Goal: Task Accomplishment & Management: Use online tool/utility

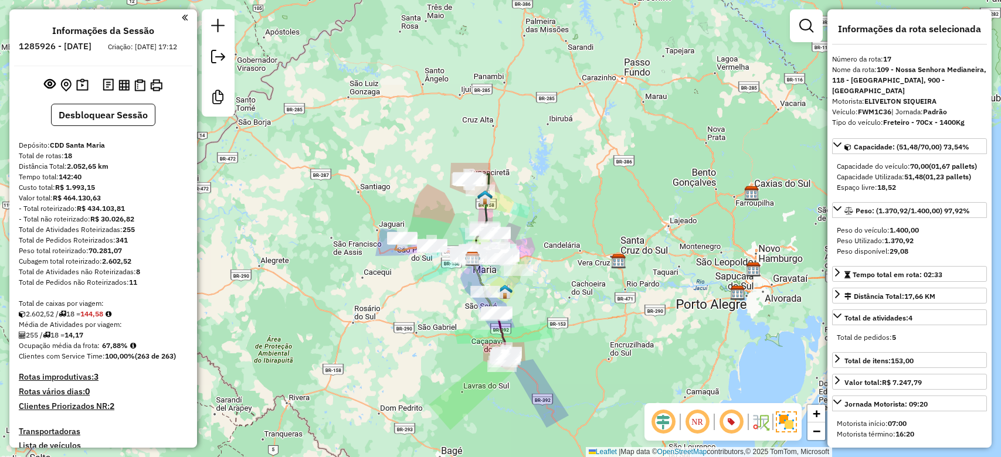
select select "*********"
click at [97, 318] on strong "144,58" at bounding box center [91, 314] width 23 height 9
copy strong "144,58"
click at [113, 350] on strong "67,88%" at bounding box center [115, 345] width 26 height 9
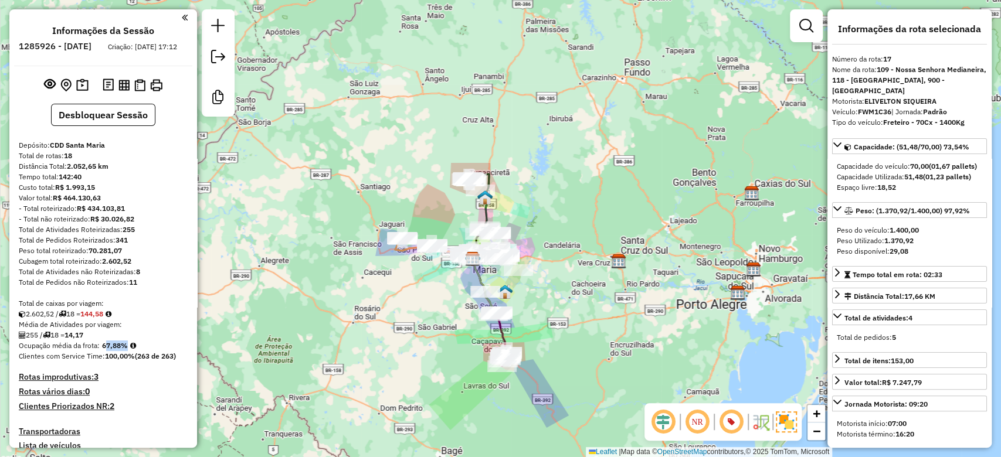
click at [113, 350] on strong "67,88%" at bounding box center [115, 345] width 26 height 9
copy strong "67,88"
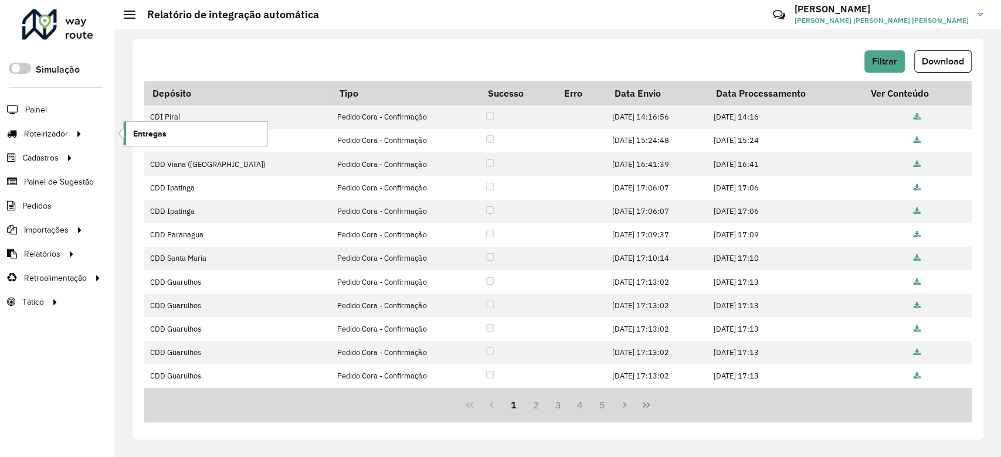
click at [157, 133] on span "Entregas" at bounding box center [149, 134] width 33 height 12
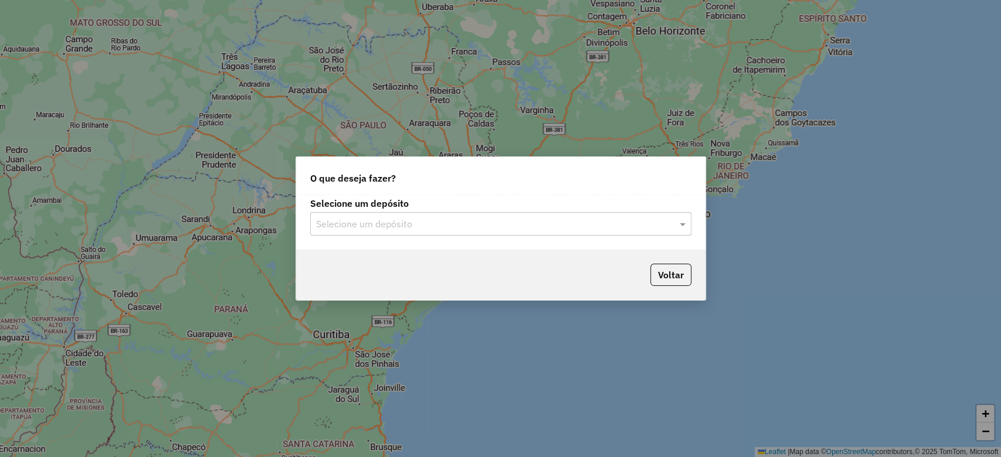
type input "*"
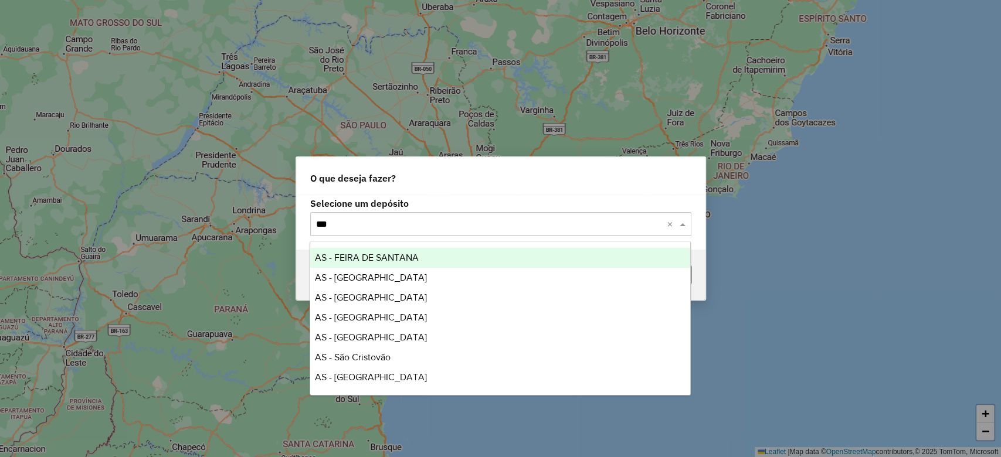
type input "****"
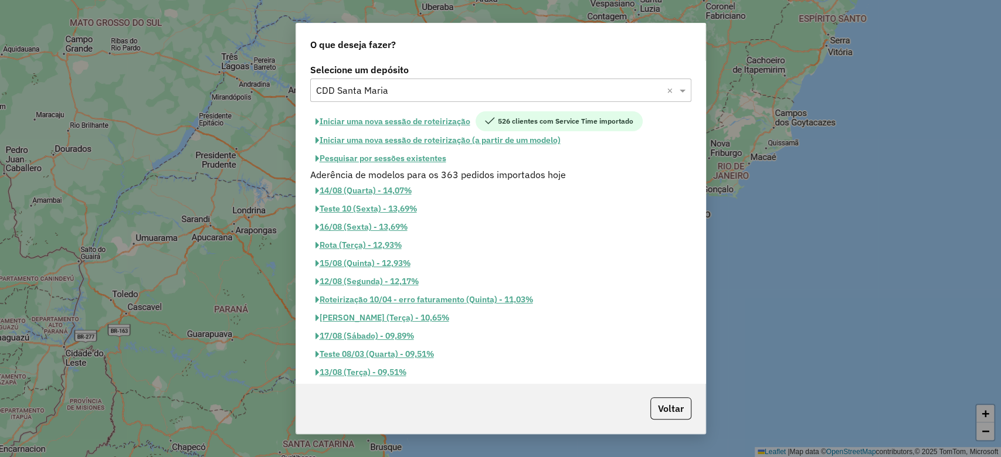
click at [394, 120] on button "Iniciar uma nova sessão de roteirização" at bounding box center [392, 121] width 165 height 20
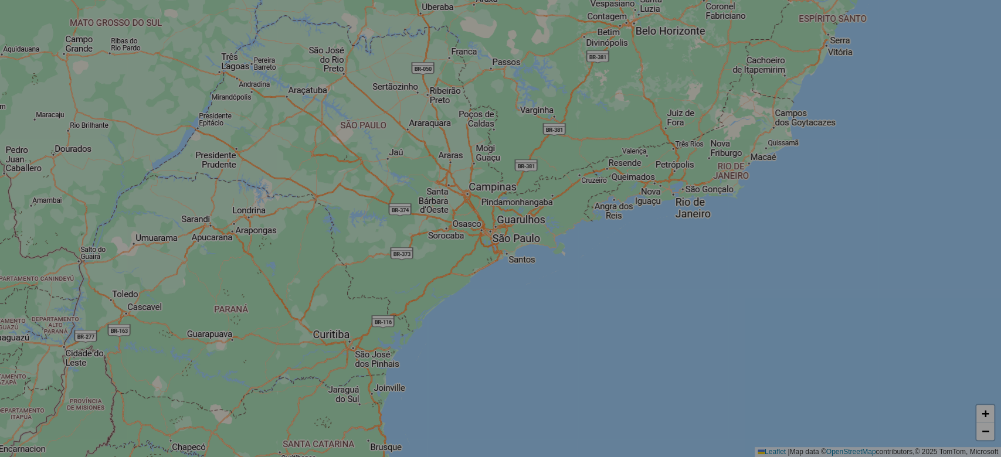
select select "*"
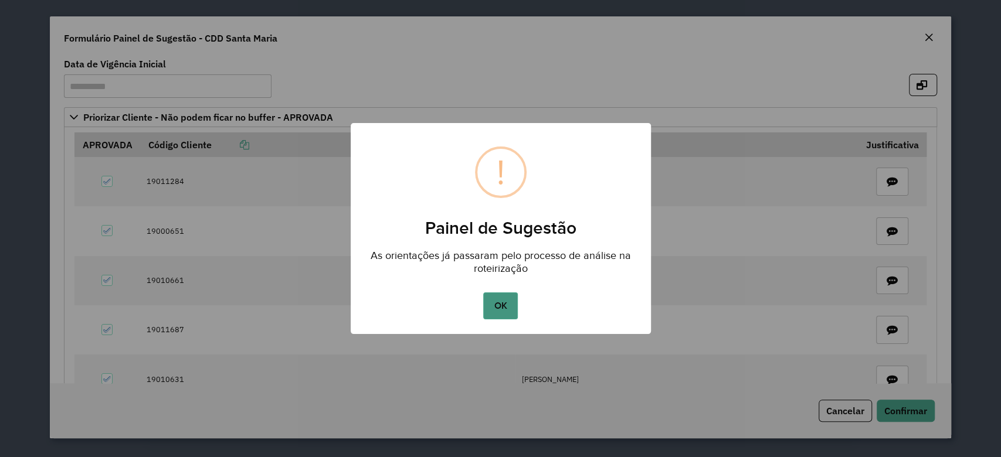
click at [510, 300] on button "OK" at bounding box center [500, 306] width 35 height 27
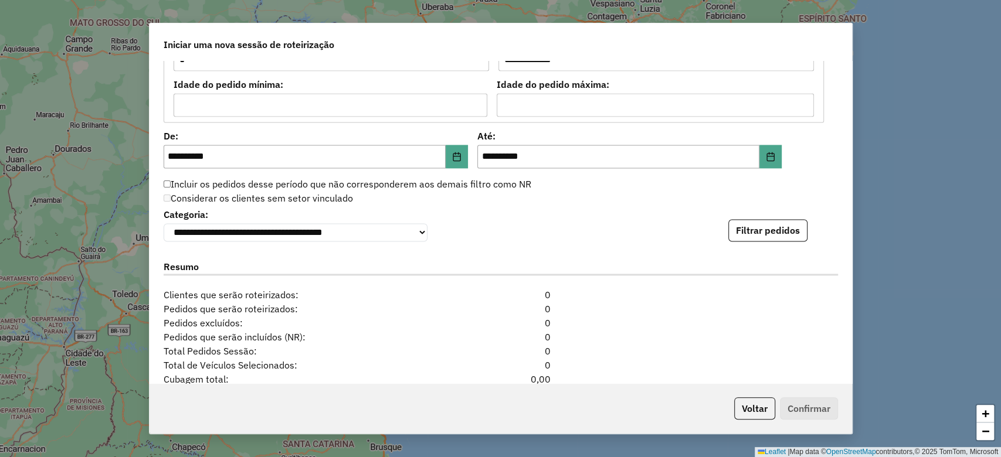
scroll to position [1250, 0]
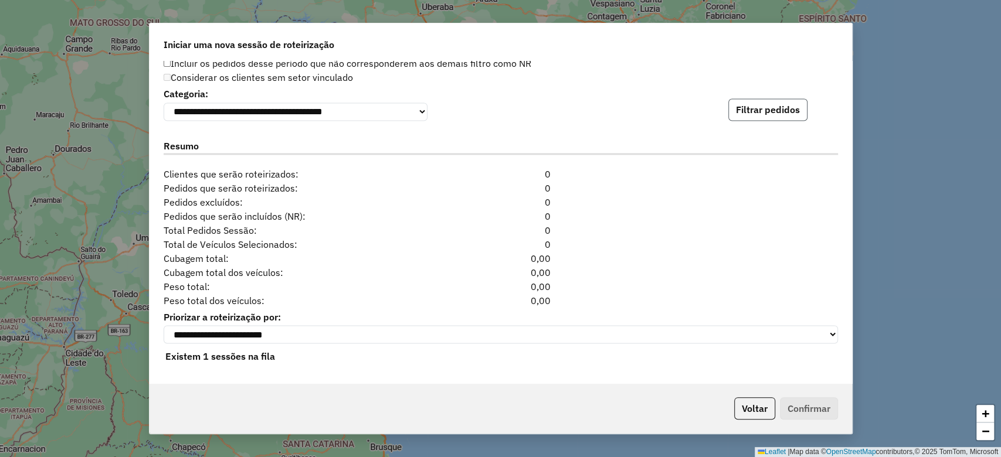
click at [760, 112] on button "Filtrar pedidos" at bounding box center [767, 110] width 79 height 22
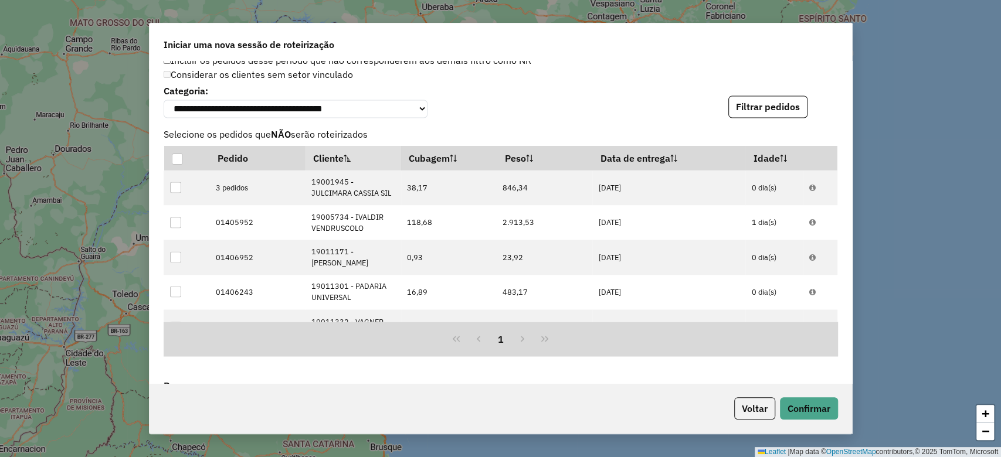
scroll to position [1506, 0]
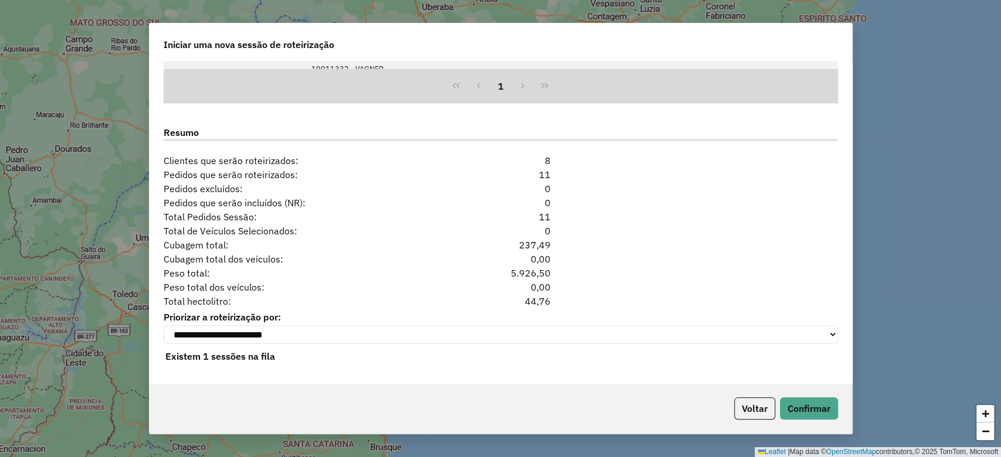
click at [542, 298] on div "44,76" at bounding box center [500, 301] width 115 height 14
copy div "44,76"
click at [734, 409] on button "Voltar" at bounding box center [754, 409] width 41 height 22
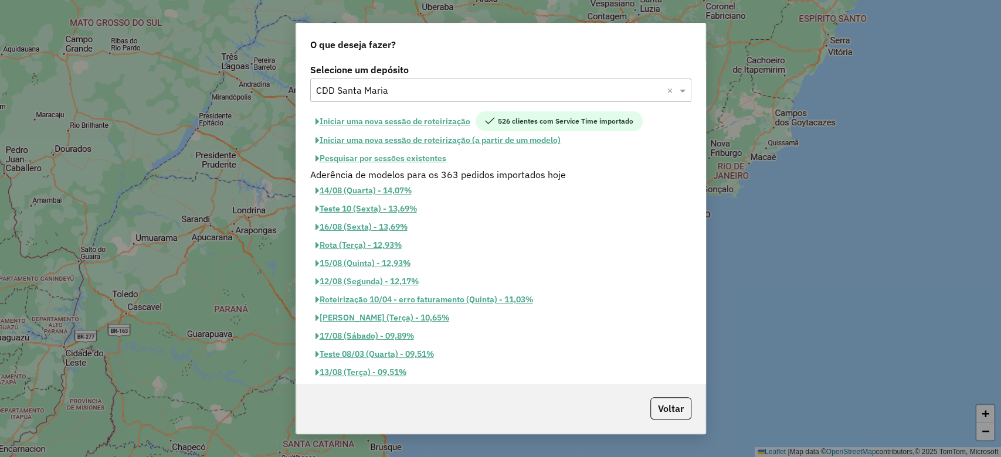
scroll to position [1484, 0]
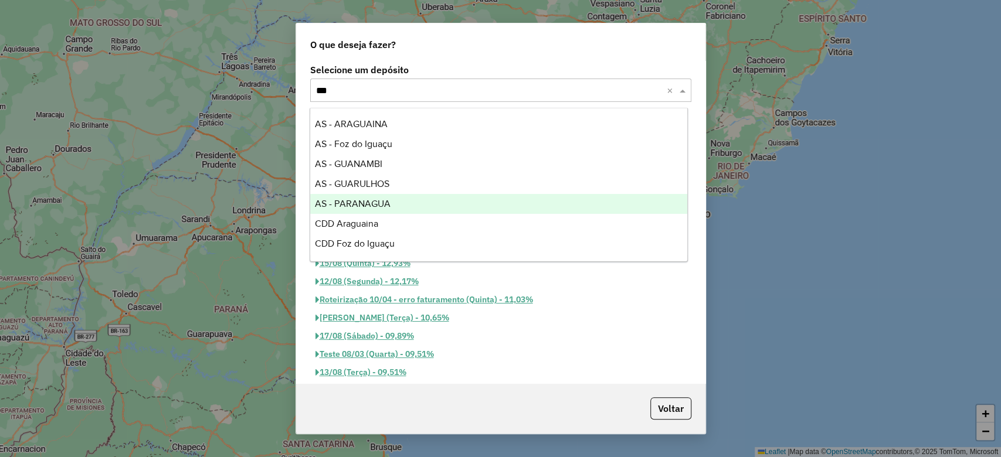
type input "****"
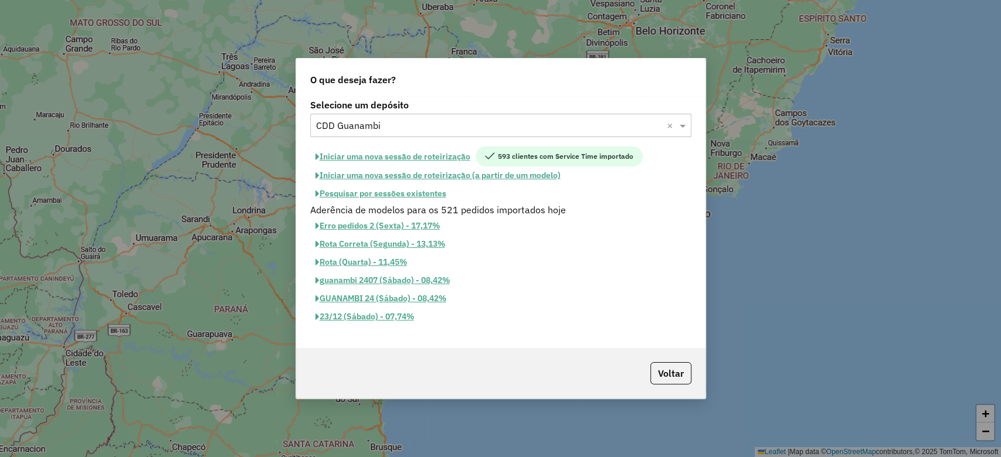
click at [430, 147] on button "Iniciar uma nova sessão de roteirização" at bounding box center [392, 157] width 165 height 20
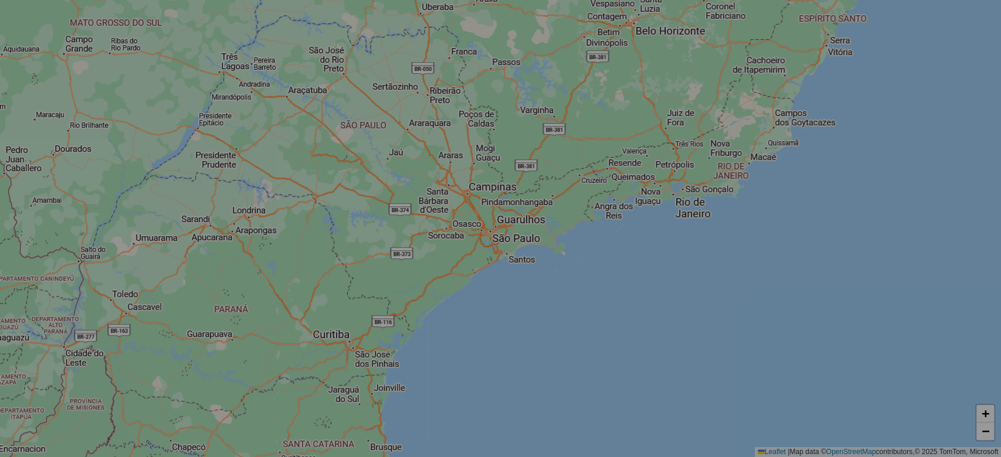
select select "*"
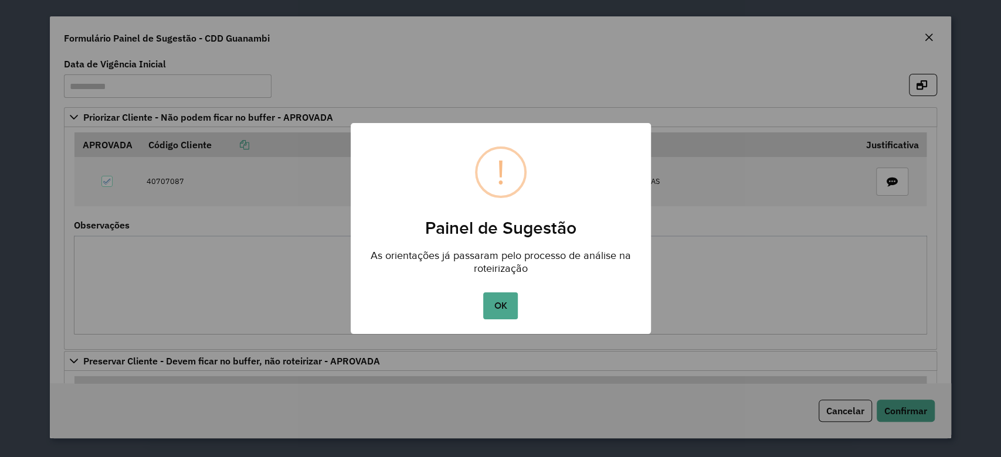
click at [497, 317] on button "OK" at bounding box center [500, 306] width 35 height 27
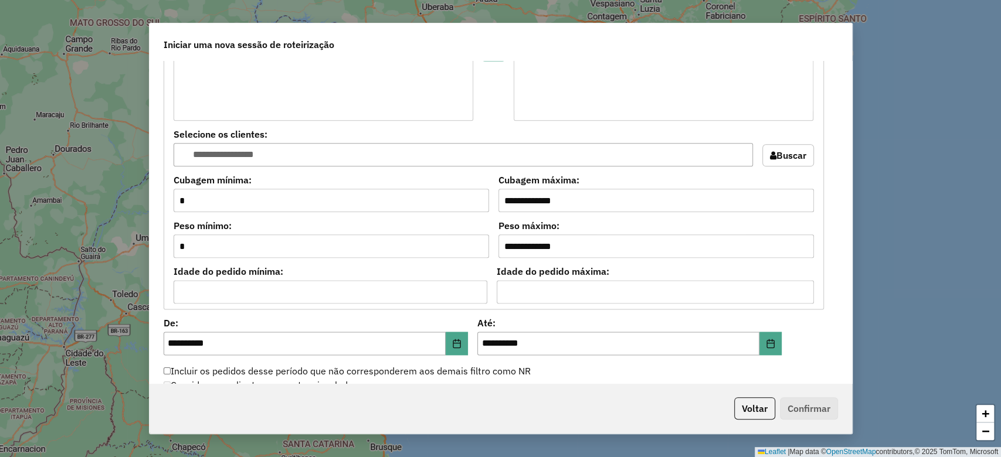
scroll to position [1250, 0]
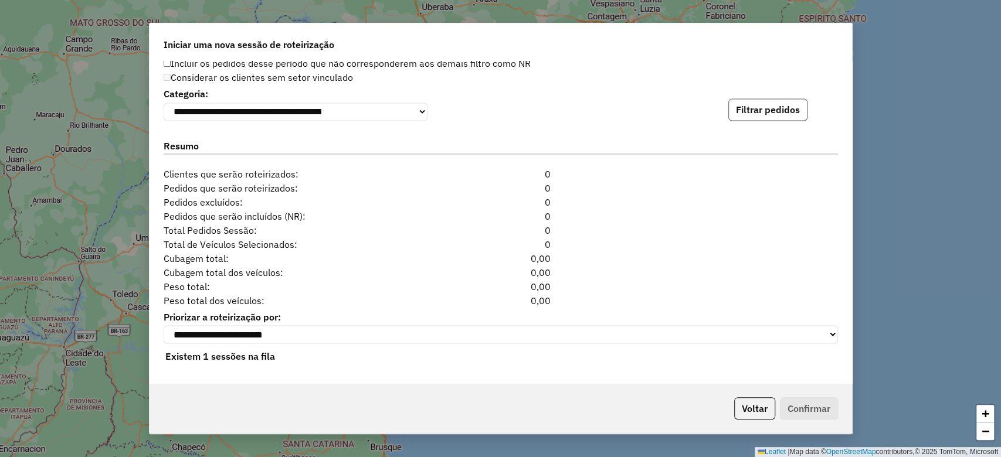
click at [760, 104] on button "Filtrar pedidos" at bounding box center [767, 110] width 79 height 22
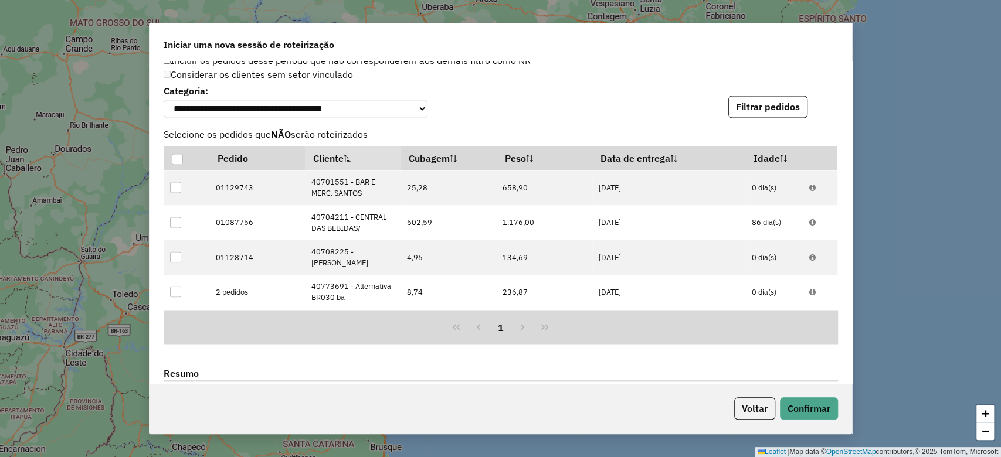
scroll to position [1506, 0]
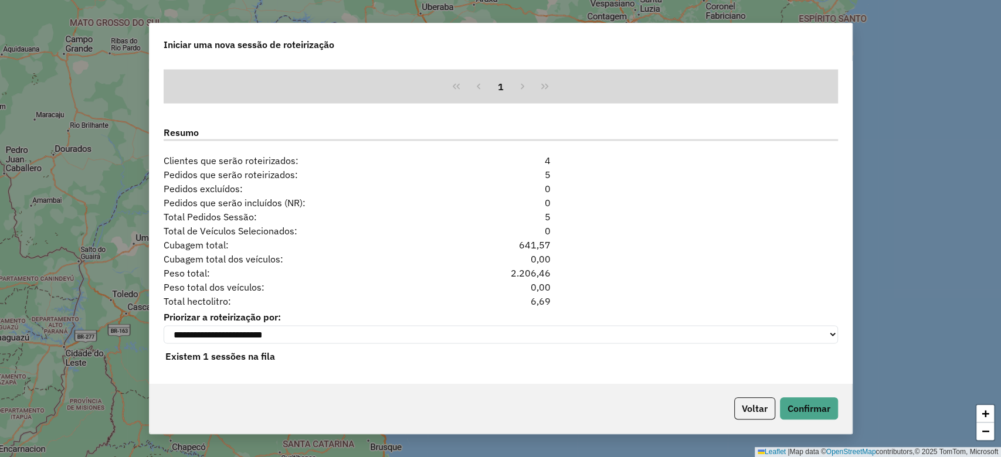
click at [539, 300] on div "6,69" at bounding box center [500, 301] width 115 height 14
copy div "6,69"
click at [746, 412] on button "Voltar" at bounding box center [754, 409] width 41 height 22
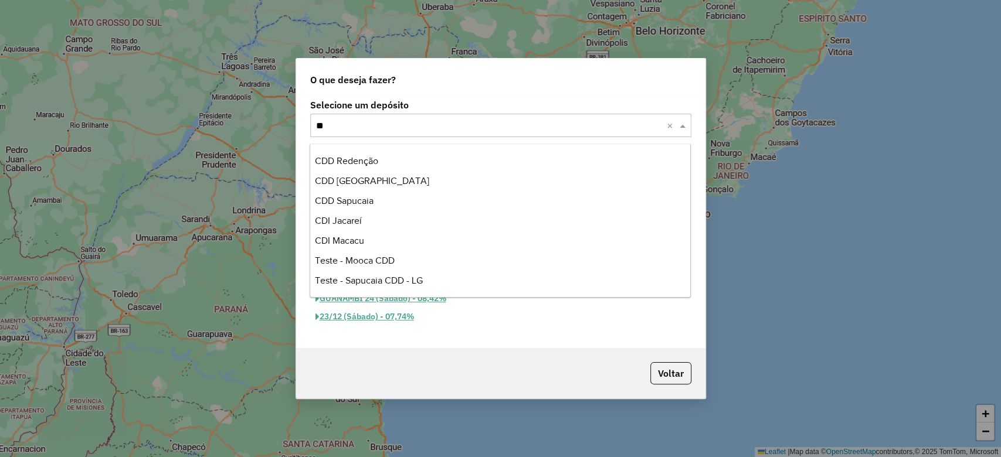
scroll to position [138, 0]
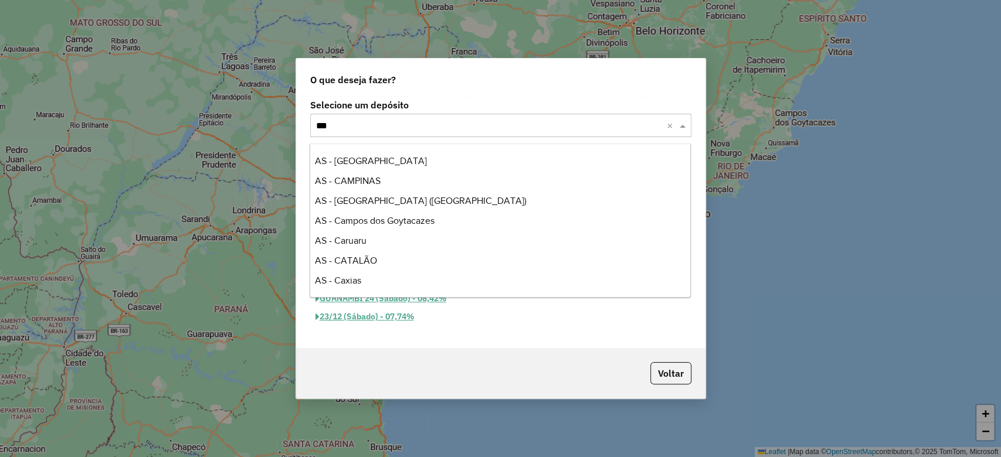
type input "****"
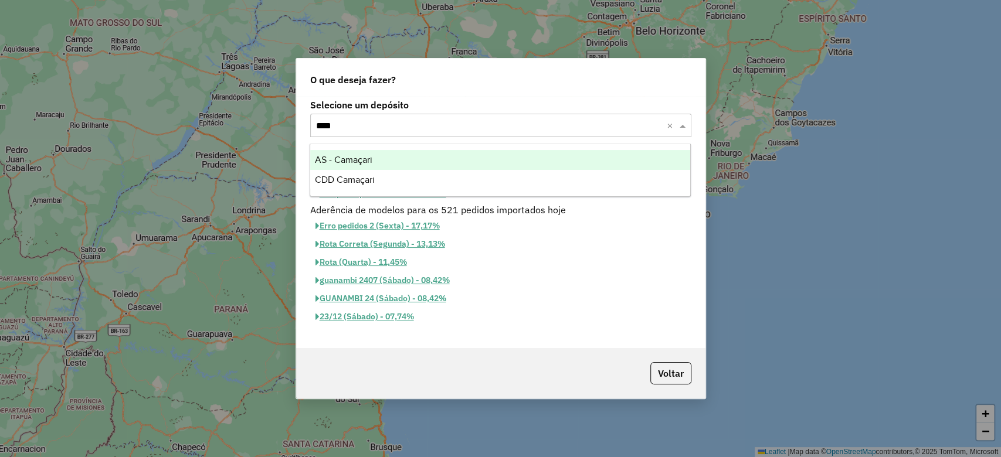
scroll to position [0, 0]
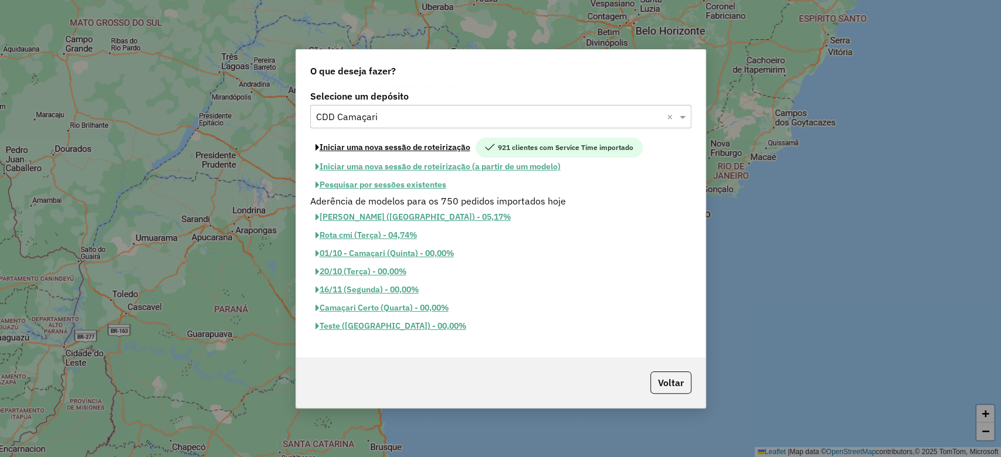
click at [414, 157] on button "Iniciar uma nova sessão de roteirização" at bounding box center [392, 148] width 165 height 20
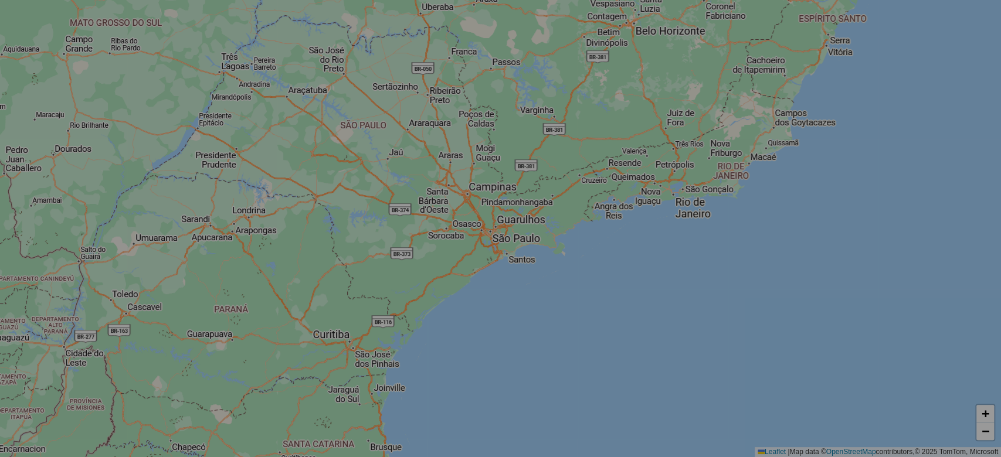
select select "*"
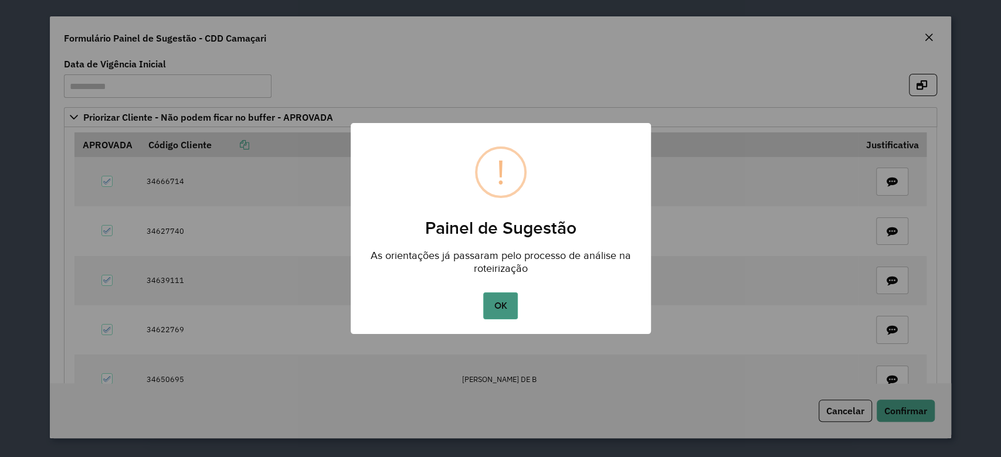
click at [500, 297] on button "OK" at bounding box center [500, 306] width 35 height 27
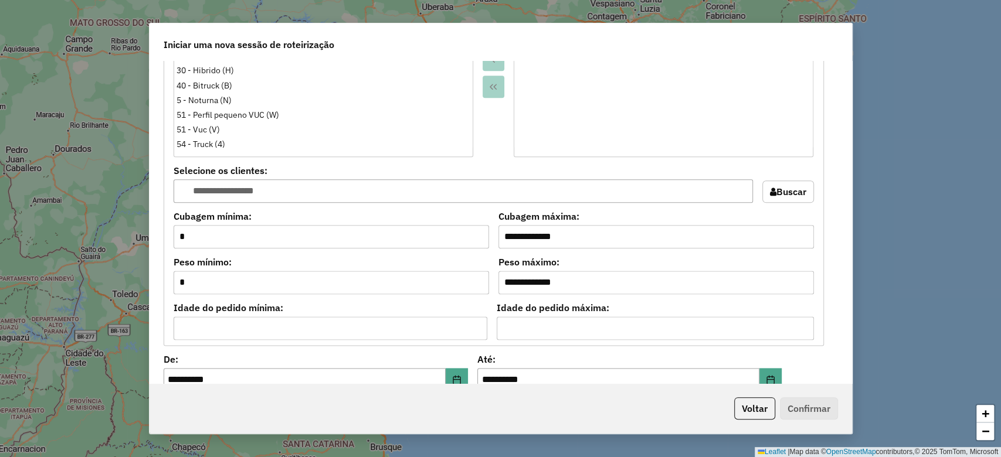
scroll to position [1258, 0]
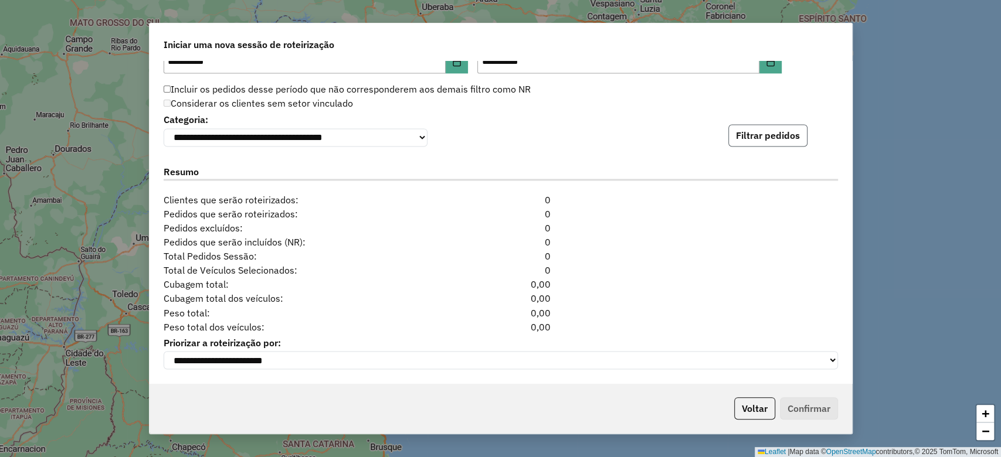
click at [777, 133] on button "Filtrar pedidos" at bounding box center [767, 135] width 79 height 22
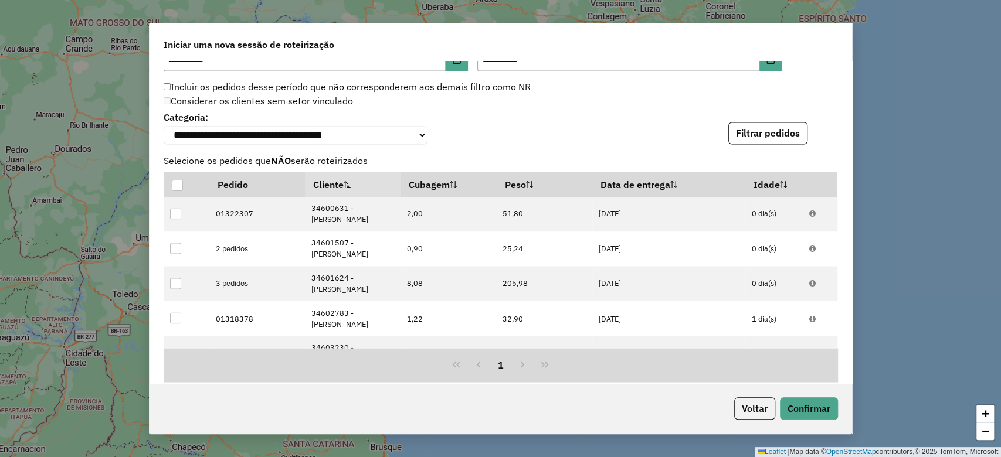
scroll to position [1515, 0]
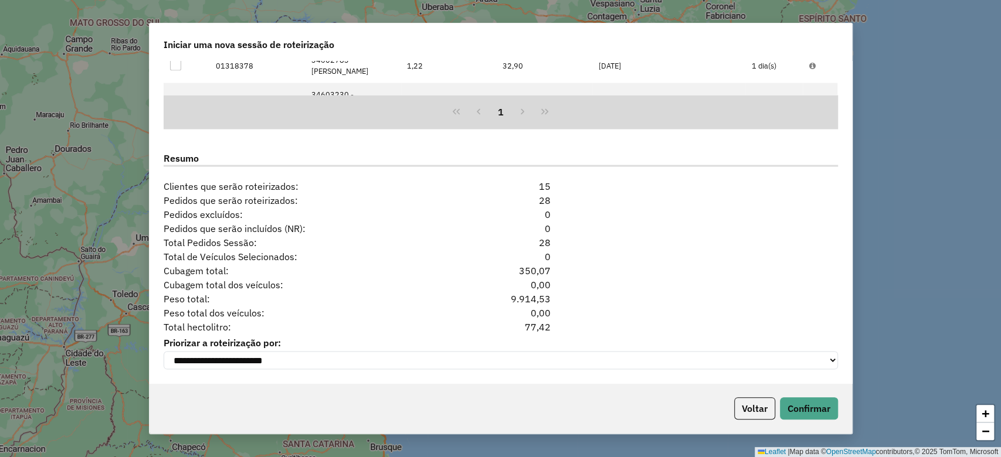
click at [535, 331] on div "77,42" at bounding box center [500, 327] width 115 height 14
copy div "77,42"
click at [749, 410] on button "Voltar" at bounding box center [754, 409] width 41 height 22
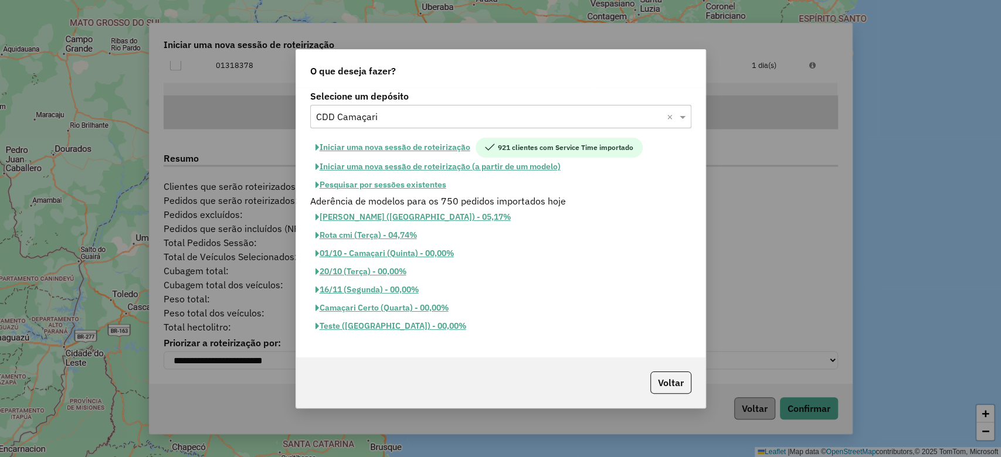
scroll to position [0, 0]
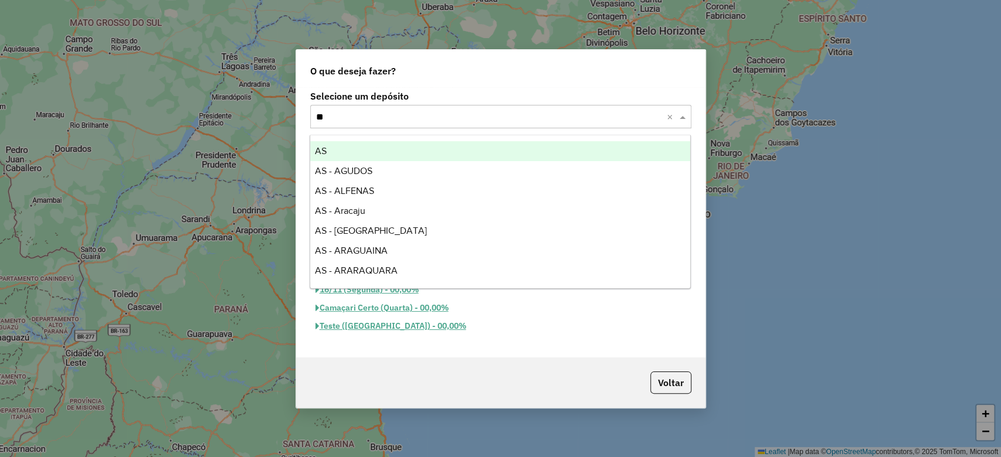
type input "***"
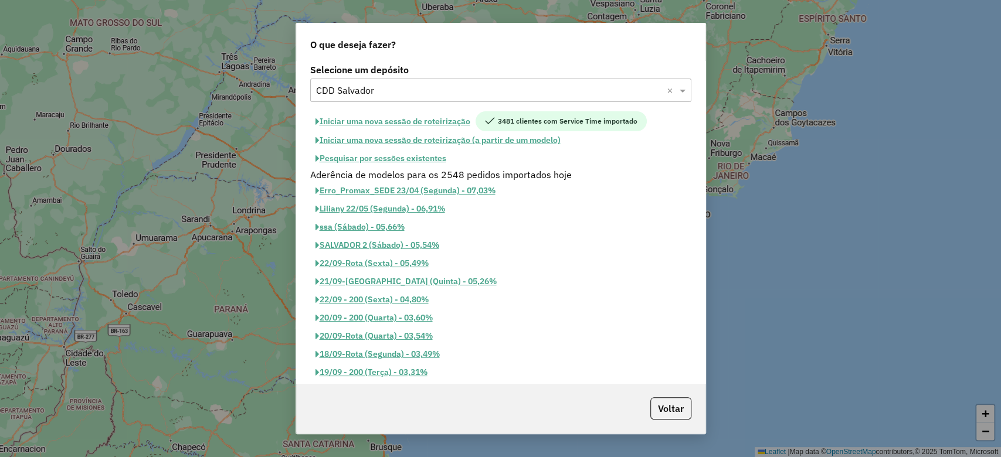
click at [394, 114] on button "Iniciar uma nova sessão de roteirização" at bounding box center [392, 121] width 165 height 20
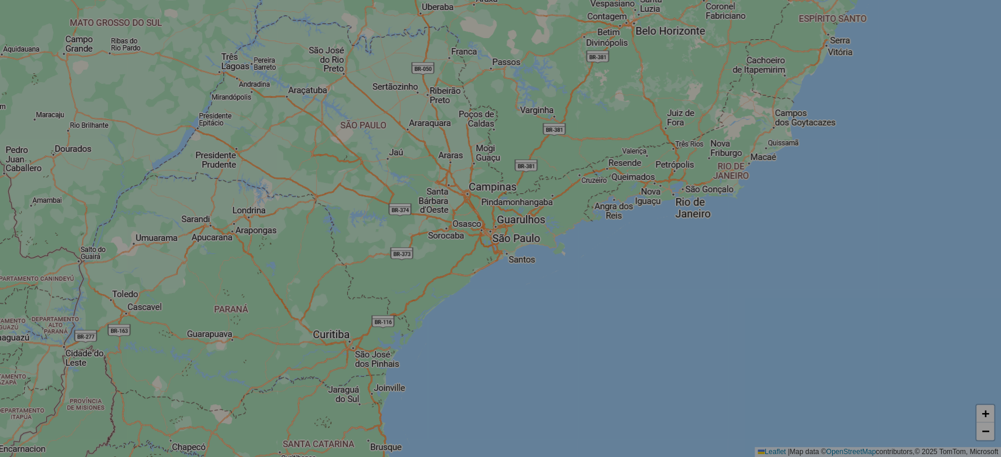
select select "*"
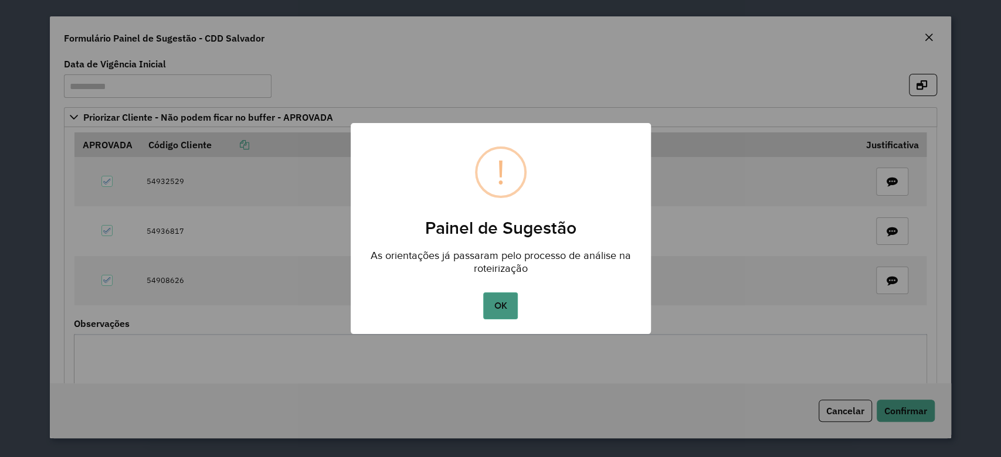
click at [487, 314] on button "OK" at bounding box center [500, 306] width 35 height 27
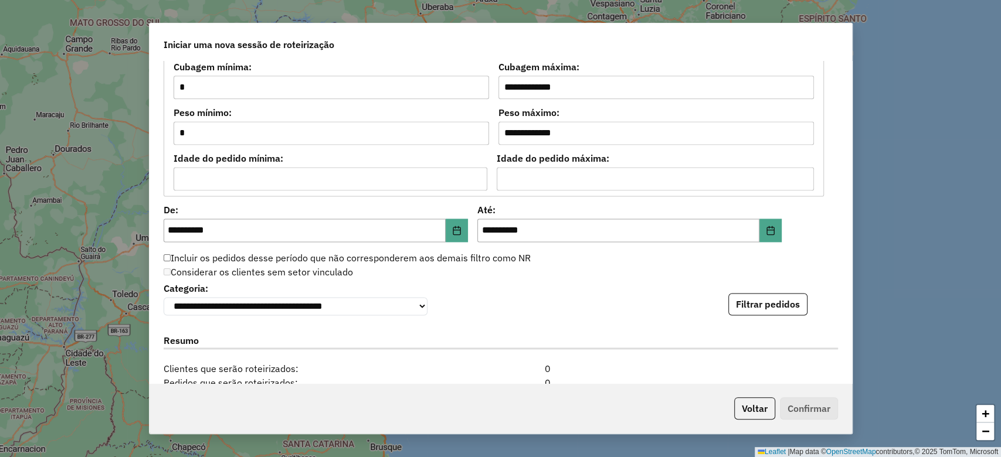
scroll to position [1258, 0]
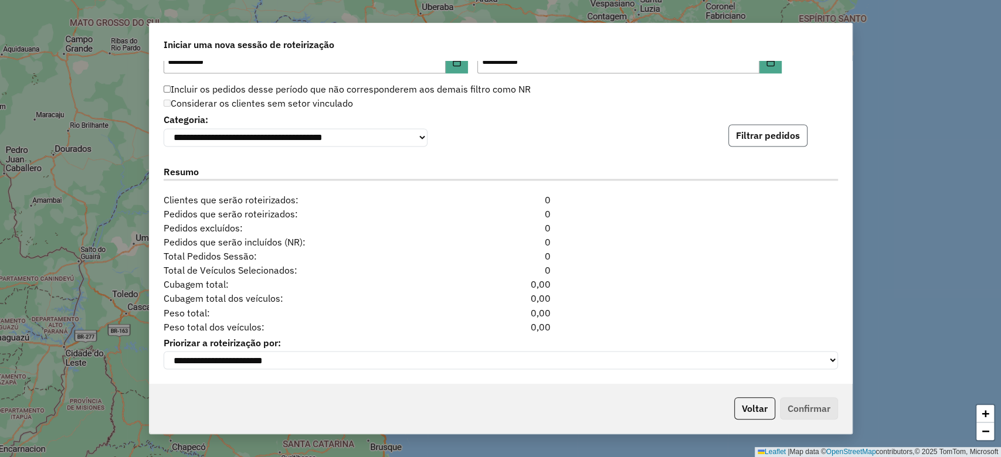
click at [779, 137] on button "Filtrar pedidos" at bounding box center [767, 135] width 79 height 22
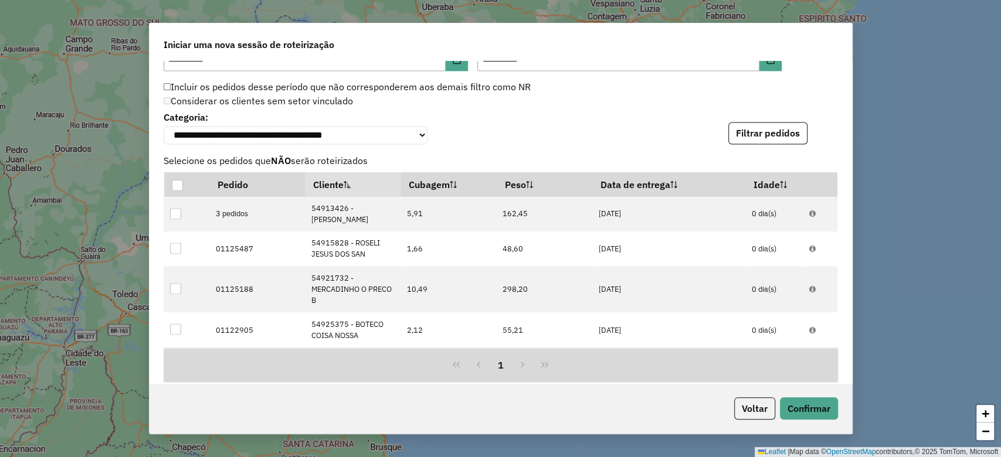
scroll to position [1515, 0]
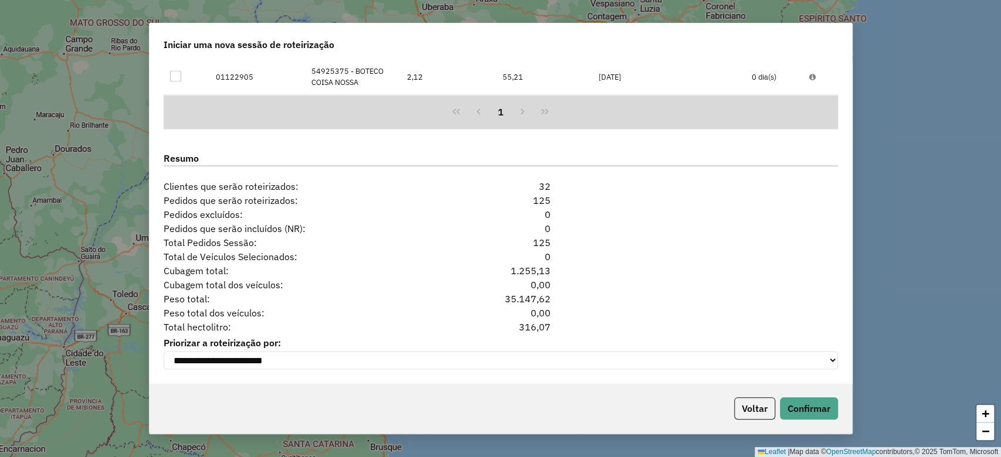
click at [538, 325] on div "316,07" at bounding box center [500, 327] width 115 height 14
copy div "316,07"
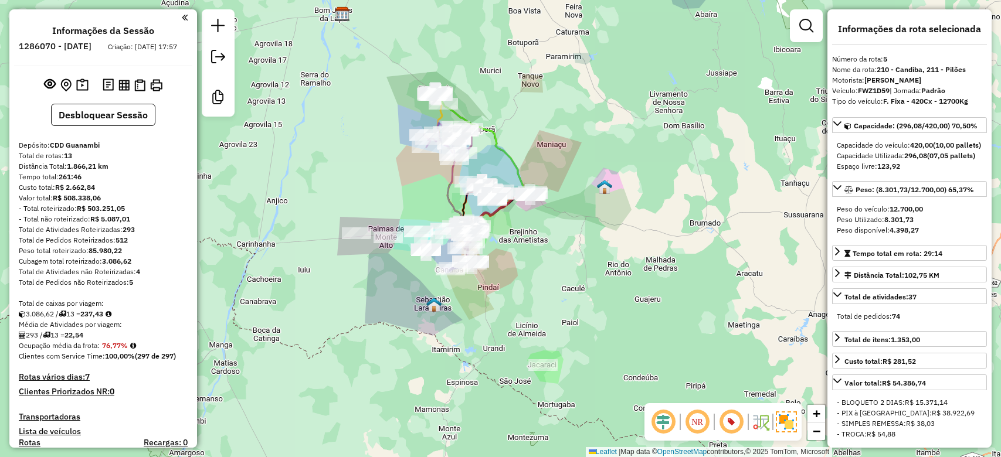
select select "*********"
click at [87, 382] on strong "7" at bounding box center [87, 377] width 5 height 11
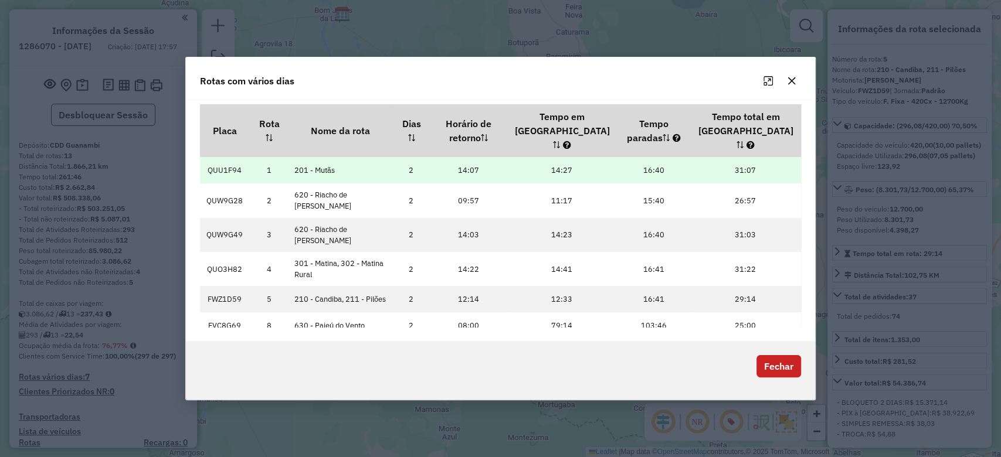
click at [233, 157] on td "QUU1F94" at bounding box center [225, 170] width 50 height 26
copy td "QUU1F94"
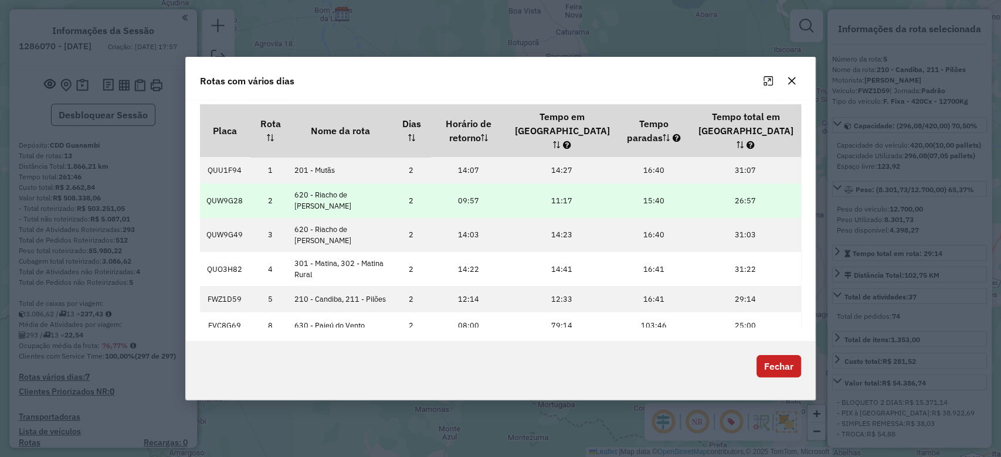
click at [219, 184] on td "QUW9G28" at bounding box center [225, 201] width 50 height 34
copy td "QUW9G28"
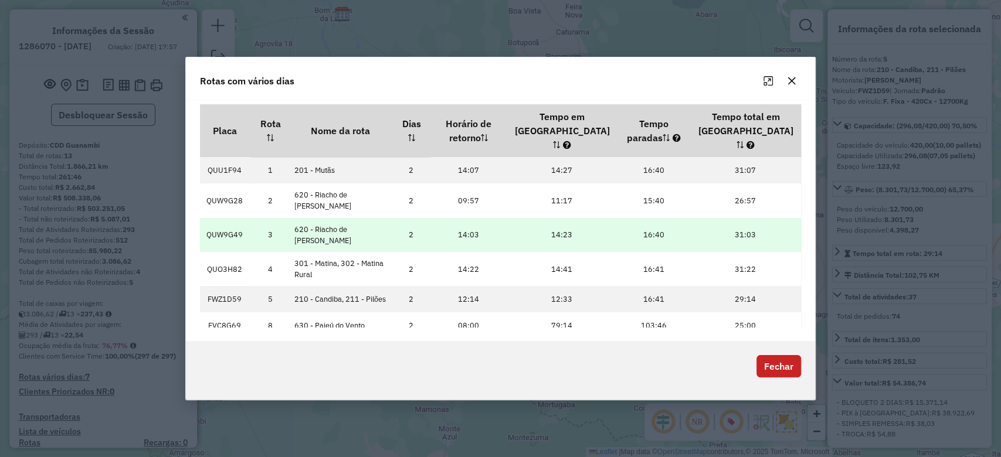
click at [220, 218] on td "QUW9G49" at bounding box center [225, 235] width 50 height 34
copy td "QUW9G49"
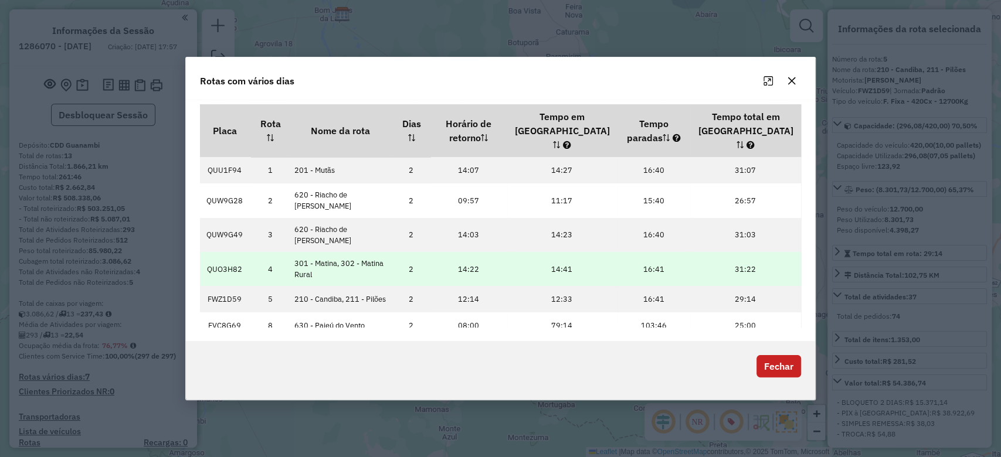
click at [232, 252] on td "QUO3H82" at bounding box center [225, 269] width 50 height 34
copy td "QUO3H82"
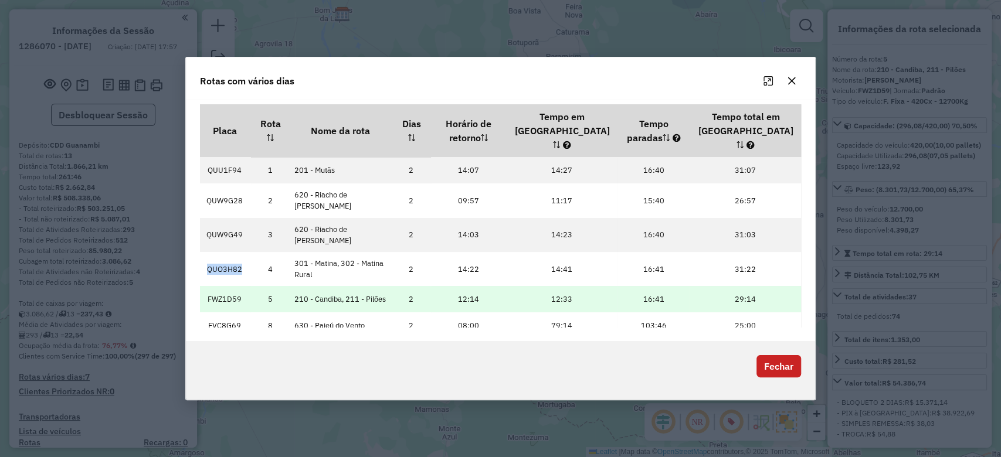
click at [218, 286] on td "FWZ1D59" at bounding box center [225, 299] width 50 height 26
copy td "FWZ1D59"
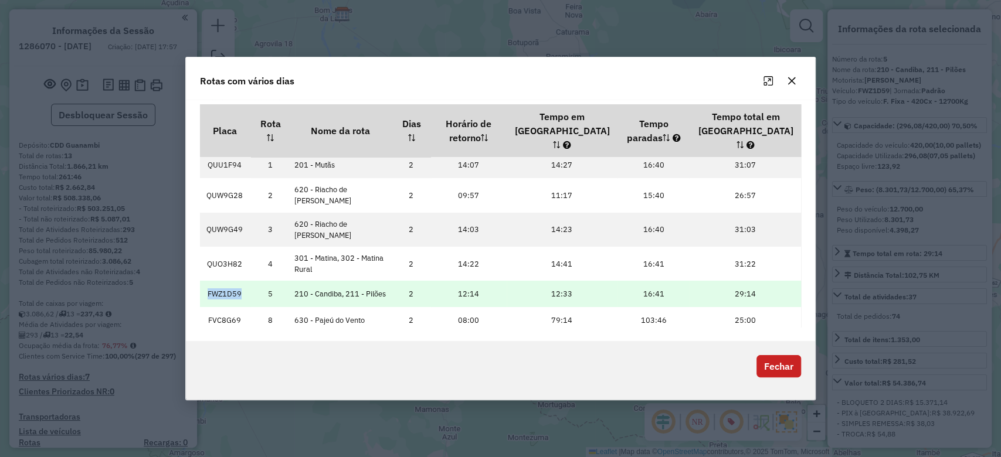
scroll to position [8, 0]
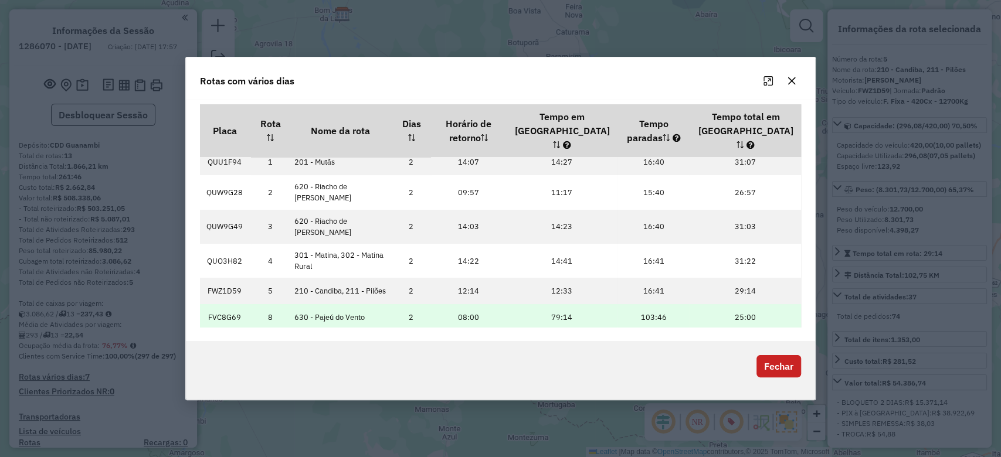
click at [214, 304] on td "FVC8G69" at bounding box center [225, 317] width 50 height 26
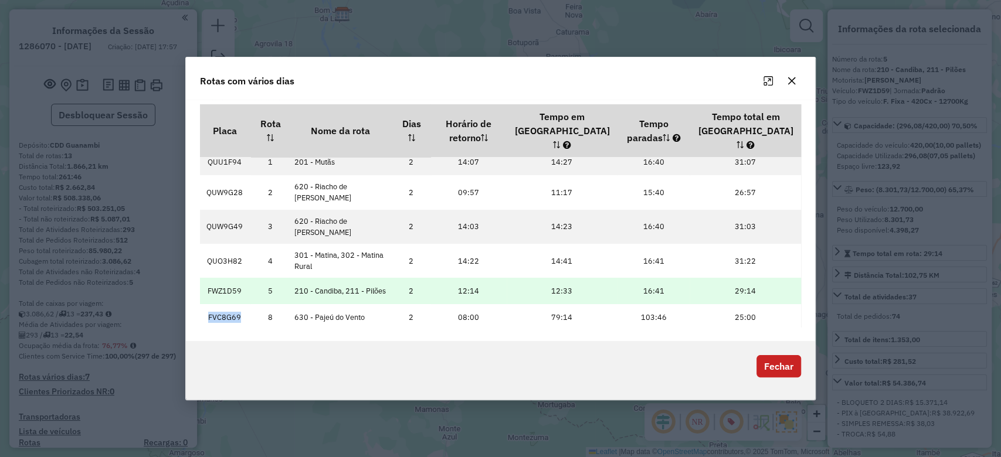
copy td "FVC8G69"
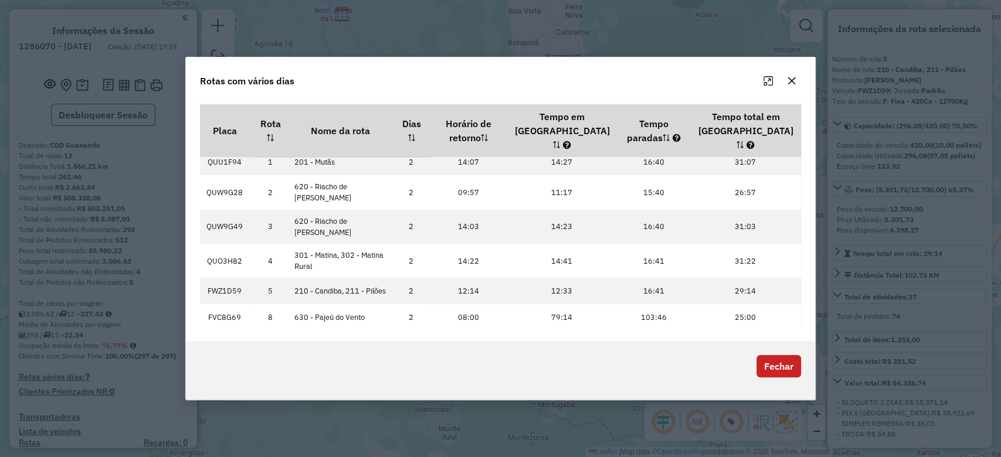
click at [228, 331] on td "FZK3A90" at bounding box center [225, 348] width 50 height 34
copy td "FZK3A90"
click at [770, 367] on button "Fechar" at bounding box center [778, 366] width 45 height 22
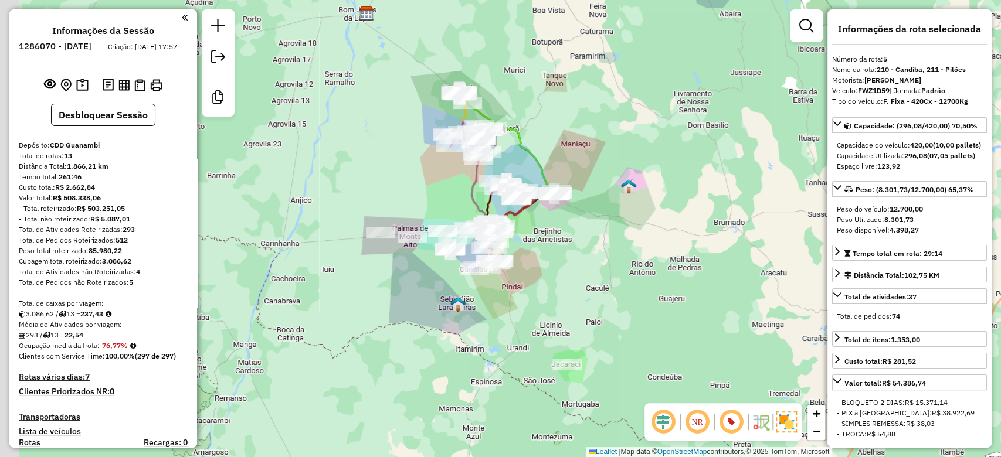
drag, startPoint x: 615, startPoint y: 232, endPoint x: 632, endPoint y: 242, distance: 18.9
click at [632, 242] on div "Janela de atendimento Grade de atendimento Capacidade Transportadoras Veículos …" at bounding box center [500, 228] width 1001 height 457
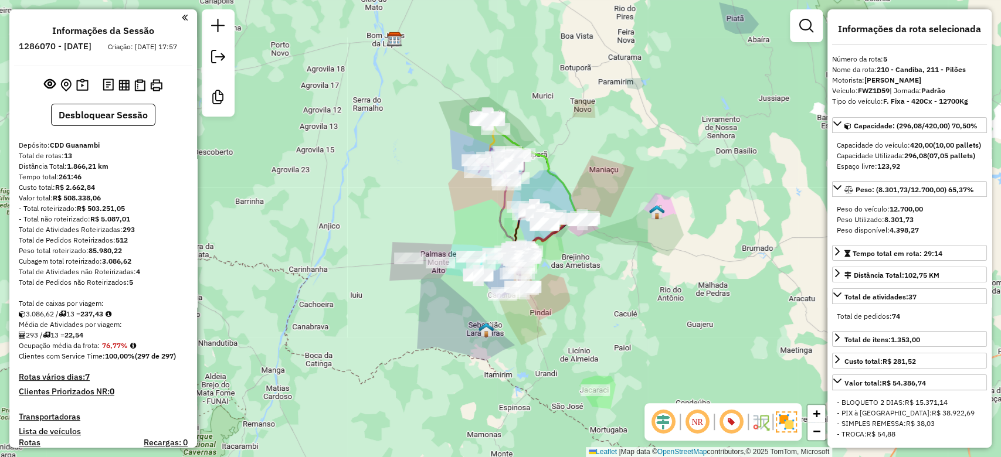
click at [576, 246] on icon at bounding box center [531, 184] width 87 height 133
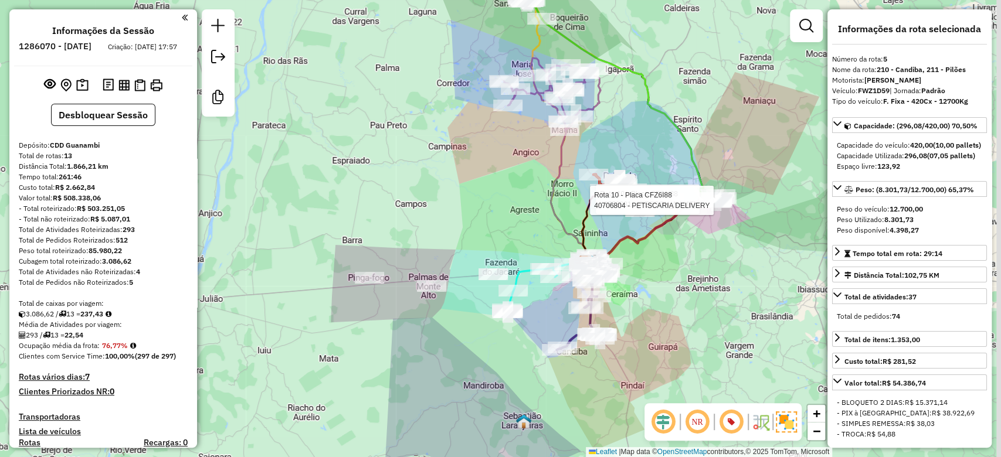
drag, startPoint x: 521, startPoint y: 253, endPoint x: 432, endPoint y: 200, distance: 104.4
click at [432, 200] on div "Rota 10 - Placa CFZ6I88 40773831 - MERCEARIA BATISTA Rota 10 - Placa CFZ6I88 40…" at bounding box center [500, 228] width 1001 height 457
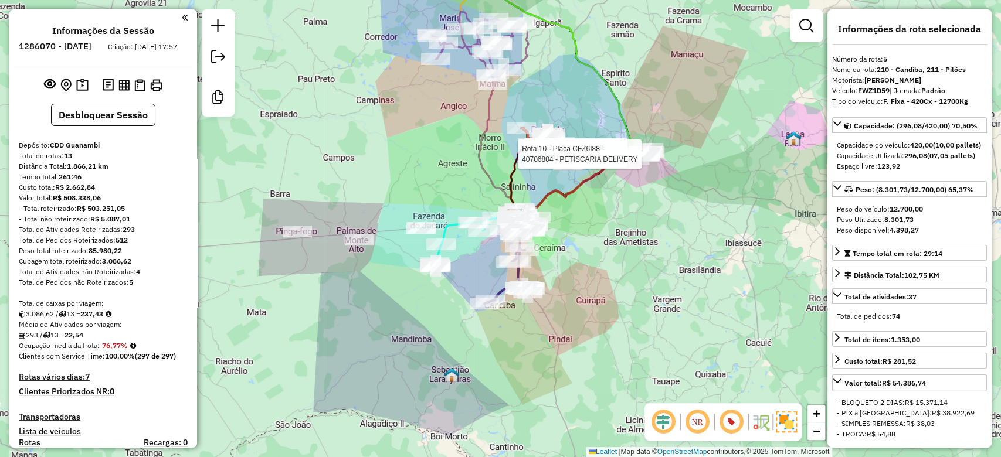
click at [440, 207] on div "Rota 10 - Placa CFZ6I88 40773831 - MERCEARIA BATISTA Rota 10 - Placa CFZ6I88 40…" at bounding box center [500, 228] width 1001 height 457
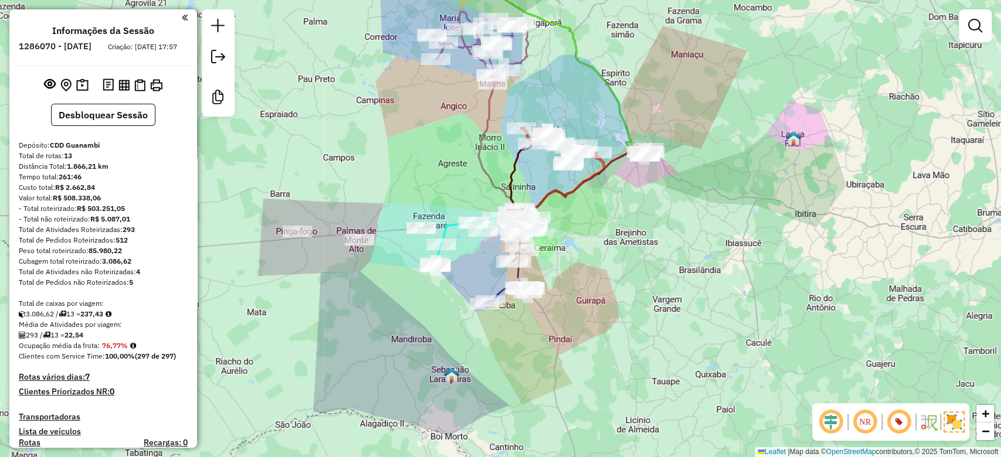
click at [446, 226] on icon at bounding box center [475, 241] width 81 height 50
select select "*********"
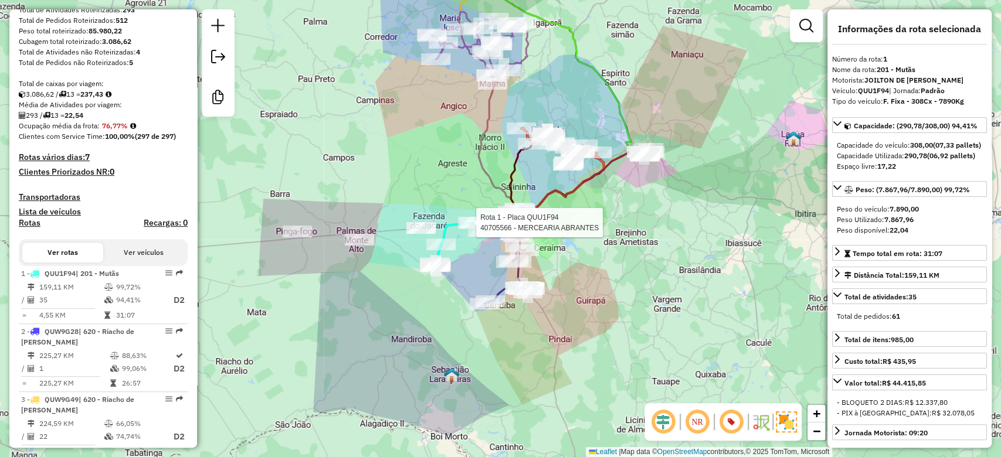
scroll to position [487, 0]
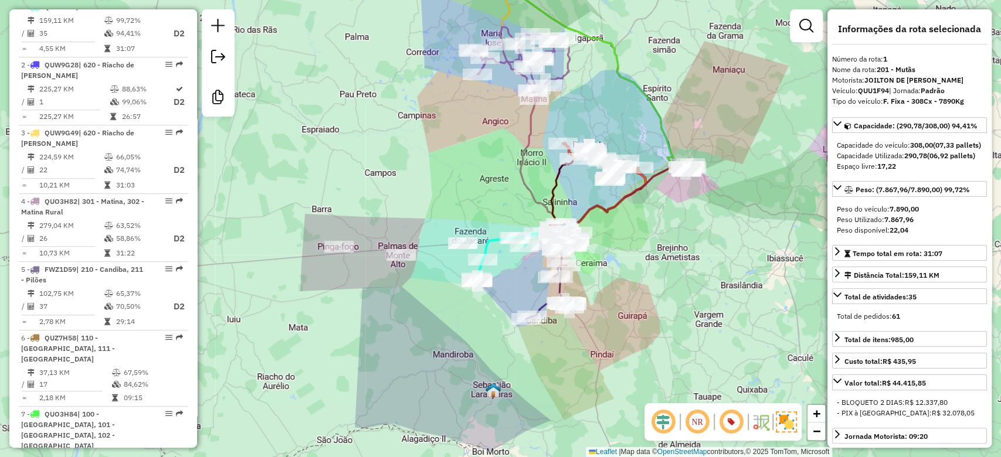
drag, startPoint x: 671, startPoint y: 257, endPoint x: 615, endPoint y: 276, distance: 59.3
click at [616, 276] on div "Janela de atendimento Grade de atendimento Capacidade Transportadoras Veículos …" at bounding box center [500, 228] width 1001 height 457
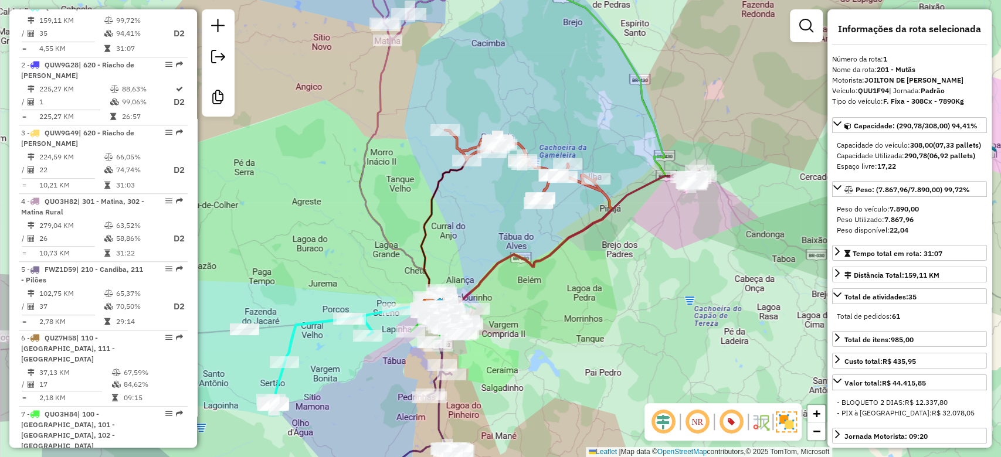
click at [611, 198] on icon at bounding box center [517, 241] width 187 height 132
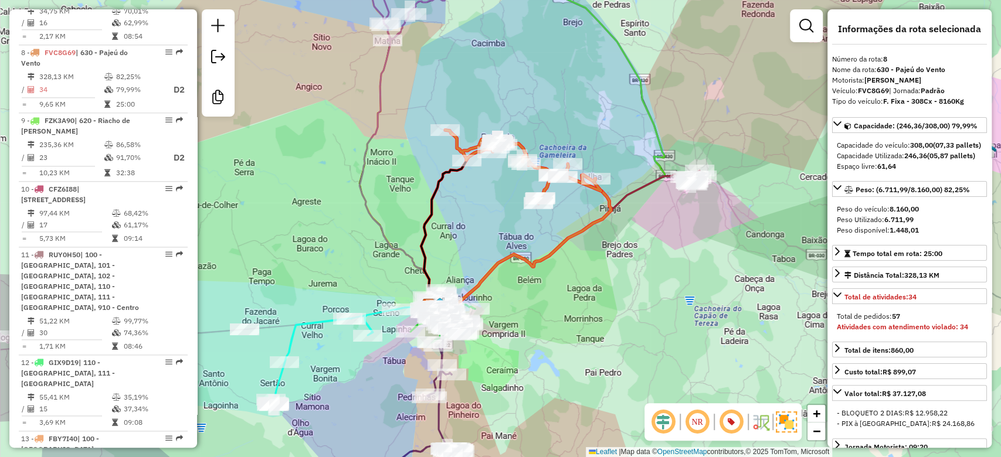
scroll to position [959, 0]
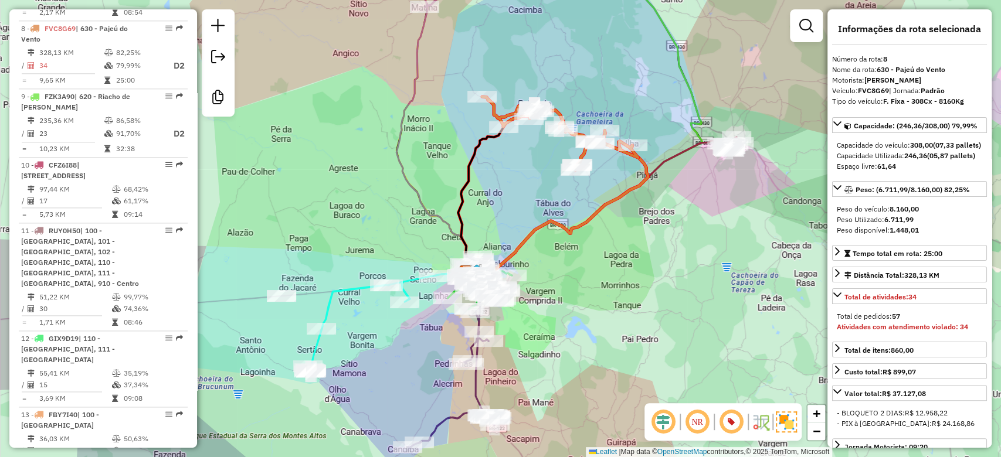
drag, startPoint x: 601, startPoint y: 251, endPoint x: 624, endPoint y: 231, distance: 30.3
click at [624, 231] on div "Janela de atendimento Grade de atendimento Capacidade Transportadoras Veículos …" at bounding box center [500, 228] width 1001 height 457
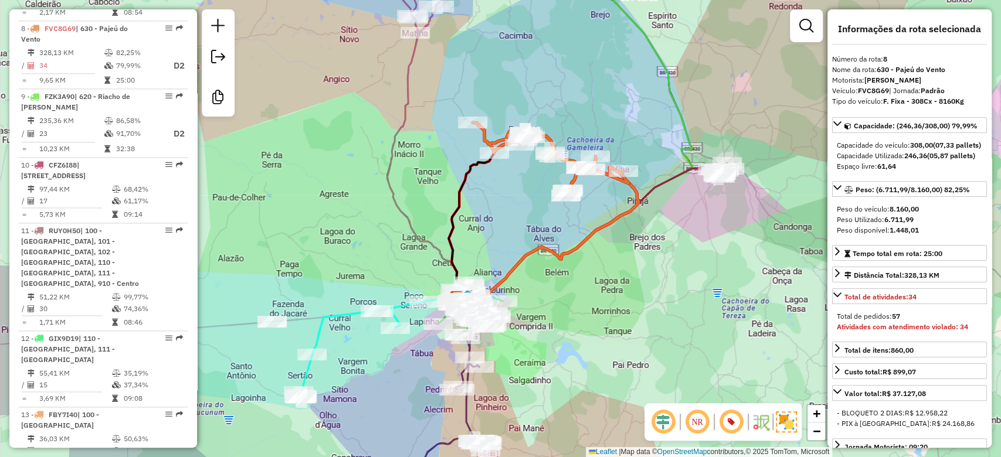
drag, startPoint x: 590, startPoint y: 264, endPoint x: 578, endPoint y: 288, distance: 27.0
click at [578, 291] on div "Janela de atendimento Grade de atendimento Capacidade Transportadoras Veículos …" at bounding box center [500, 228] width 1001 height 457
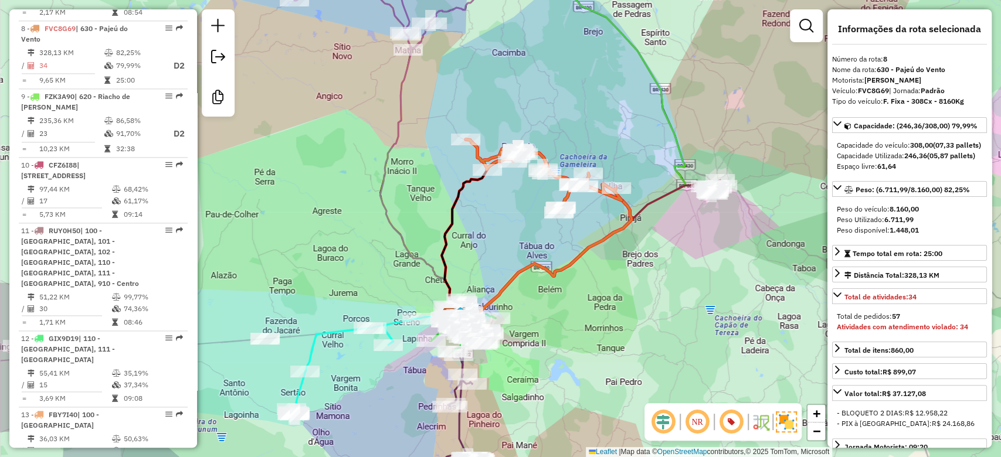
drag, startPoint x: 582, startPoint y: 276, endPoint x: 612, endPoint y: 239, distance: 48.4
click at [600, 253] on div "Janela de atendimento Grade de atendimento Capacidade Transportadoras Veículos …" at bounding box center [500, 228] width 1001 height 457
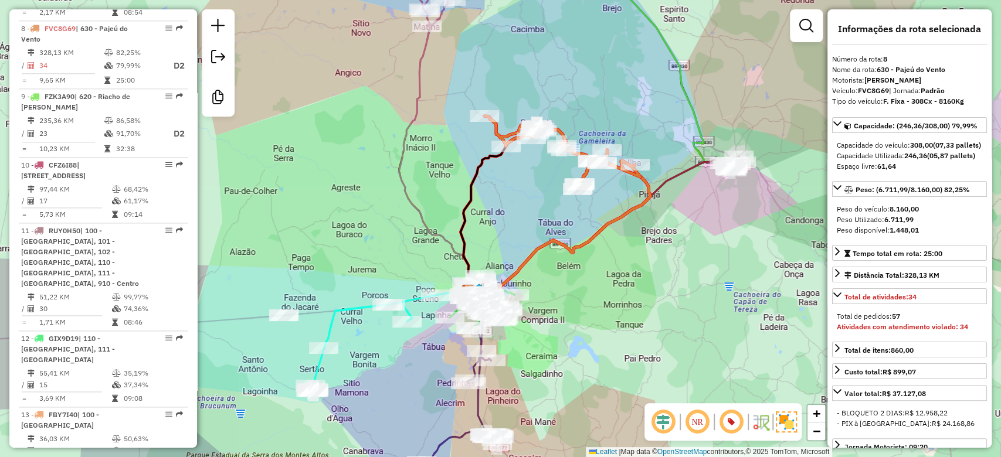
click at [681, 169] on icon at bounding box center [598, 226] width 270 height 133
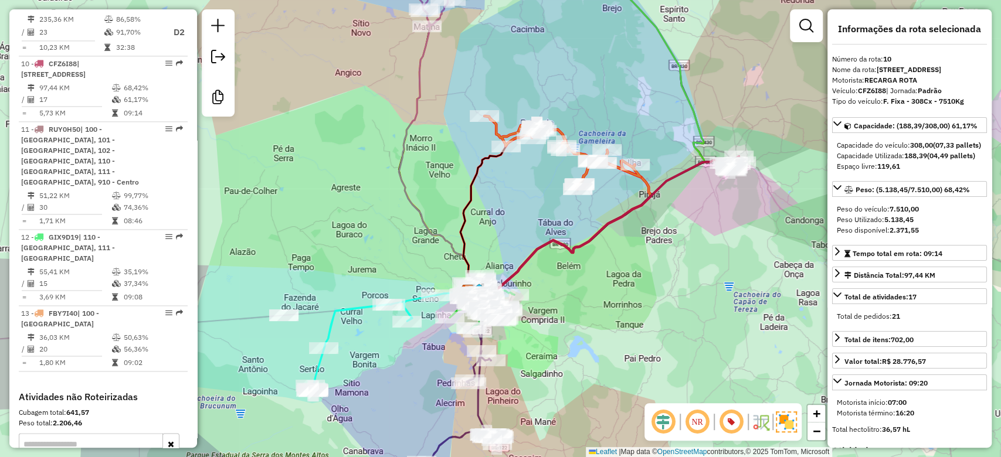
scroll to position [1096, 0]
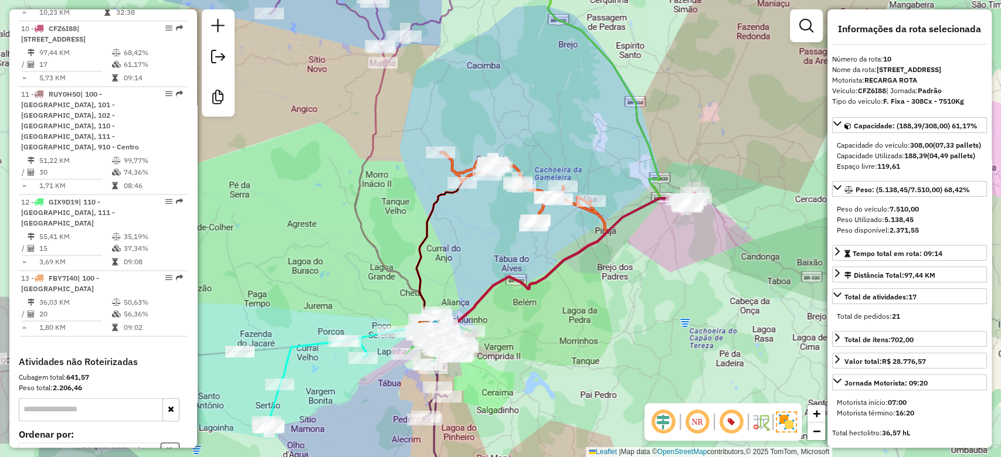
drag, startPoint x: 650, startPoint y: 203, endPoint x: 615, endPoint y: 232, distance: 45.4
click at [615, 230] on icon at bounding box center [554, 262] width 270 height 133
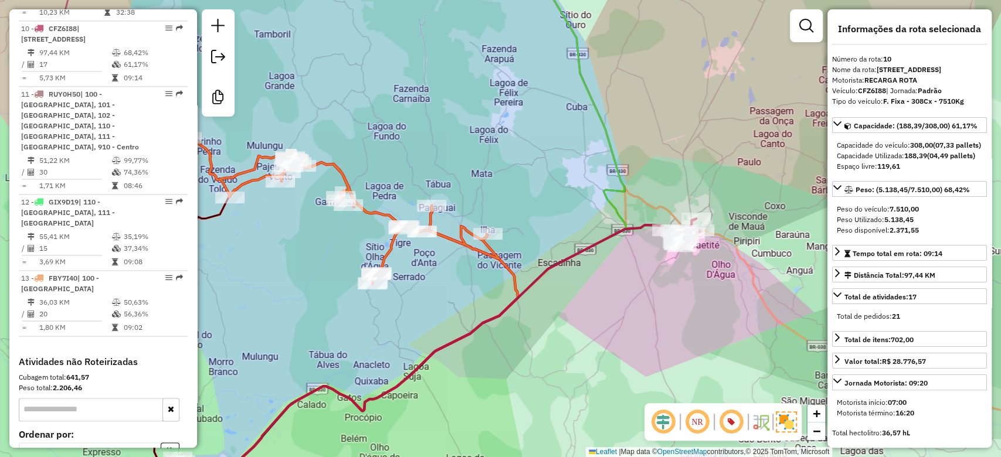
drag, startPoint x: 626, startPoint y: 248, endPoint x: 508, endPoint y: 233, distance: 118.3
click at [508, 233] on div "Janela de atendimento Grade de atendimento Capacidade Transportadoras Veículos …" at bounding box center [500, 228] width 1001 height 457
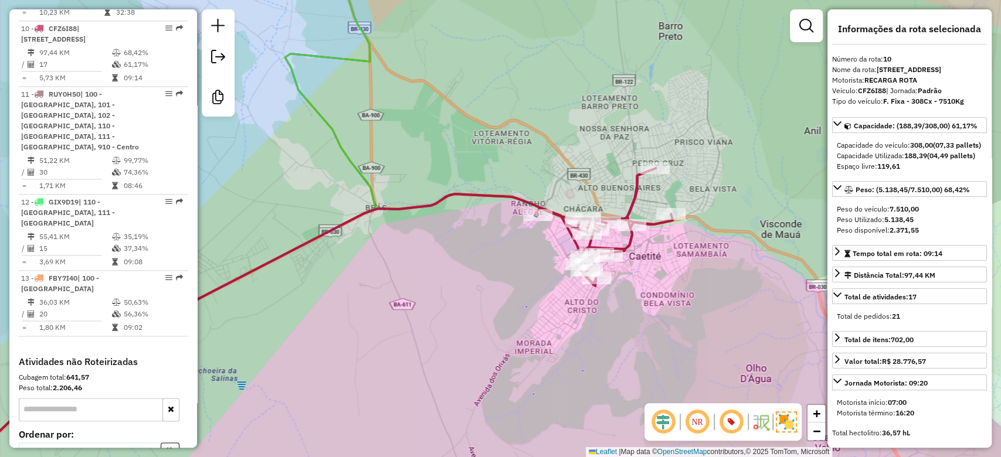
drag, startPoint x: 530, startPoint y: 229, endPoint x: 633, endPoint y: 174, distance: 117.0
click at [633, 174] on div "Janela de atendimento Grade de atendimento Capacidade Transportadoras Veículos …" at bounding box center [500, 228] width 1001 height 457
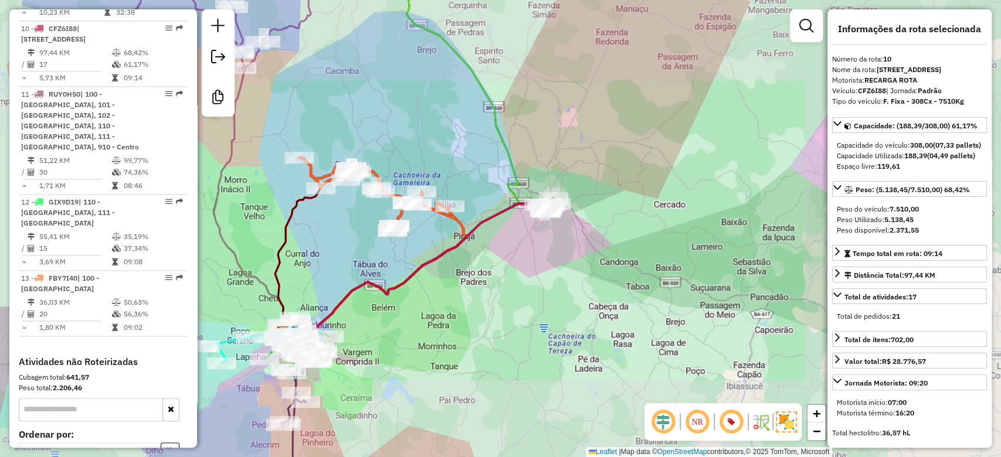
drag, startPoint x: 467, startPoint y: 252, endPoint x: 500, endPoint y: 230, distance: 40.2
click at [500, 230] on div "Janela de atendimento Grade de atendimento Capacidade Transportadoras Veículos …" at bounding box center [500, 228] width 1001 height 457
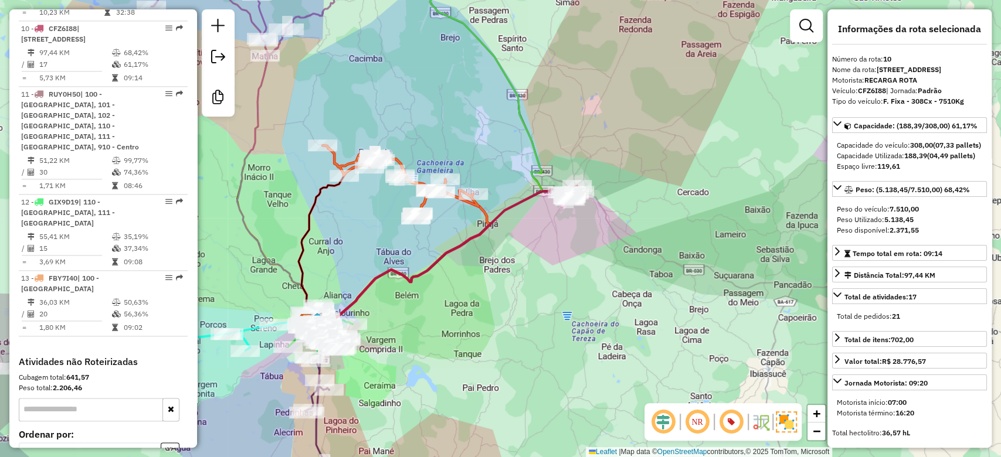
drag, startPoint x: 500, startPoint y: 196, endPoint x: 580, endPoint y: 168, distance: 84.6
click at [580, 169] on div "Janela de atendimento Grade de atendimento Capacidade Transportadoras Veículos …" at bounding box center [500, 228] width 1001 height 457
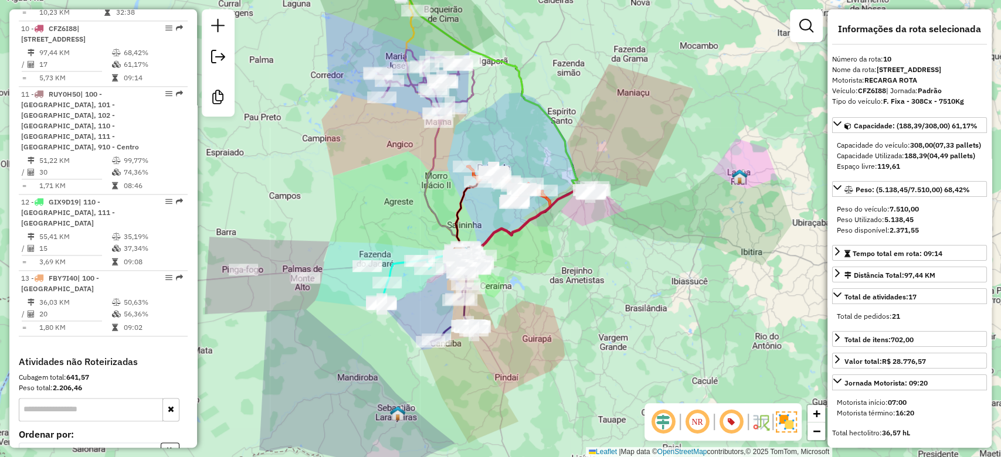
drag, startPoint x: 515, startPoint y: 270, endPoint x: 531, endPoint y: 195, distance: 76.3
click at [531, 195] on div "Janela de atendimento Grade de atendimento Capacidade Transportadoras Veículos …" at bounding box center [500, 228] width 1001 height 457
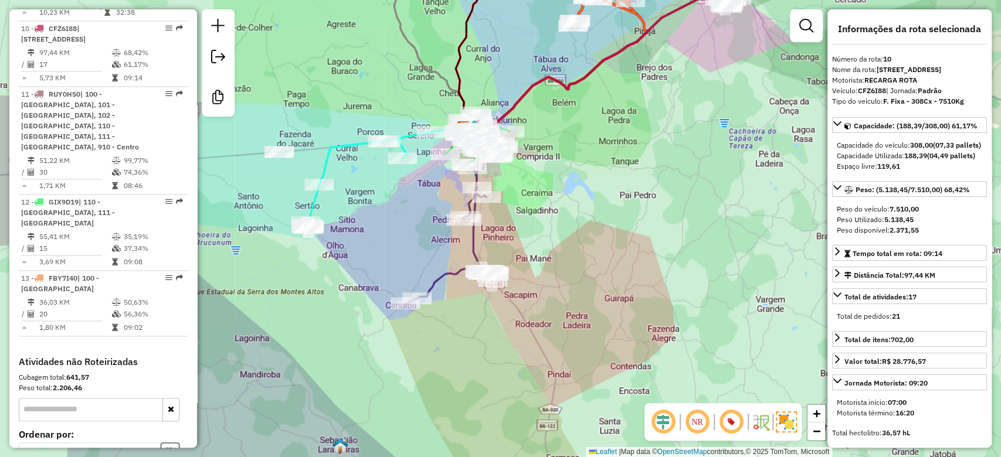
click at [475, 240] on icon at bounding box center [448, 235] width 87 height 135
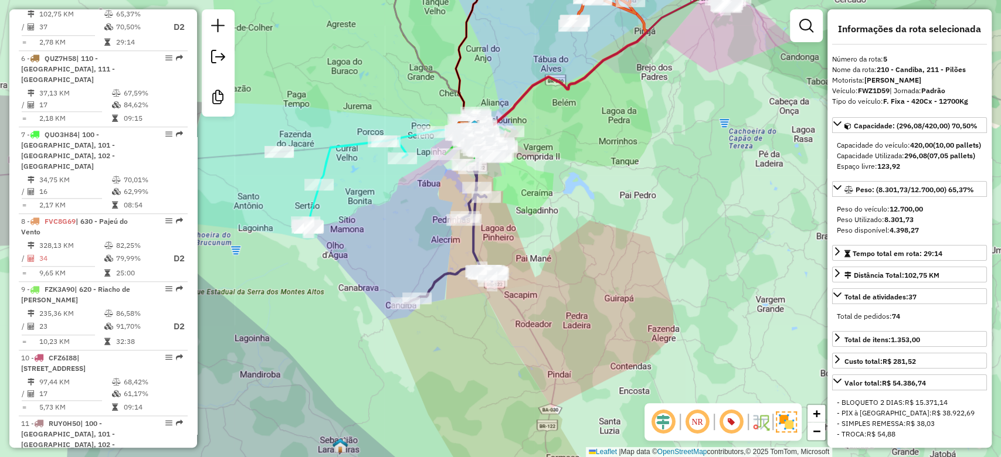
scroll to position [749, 0]
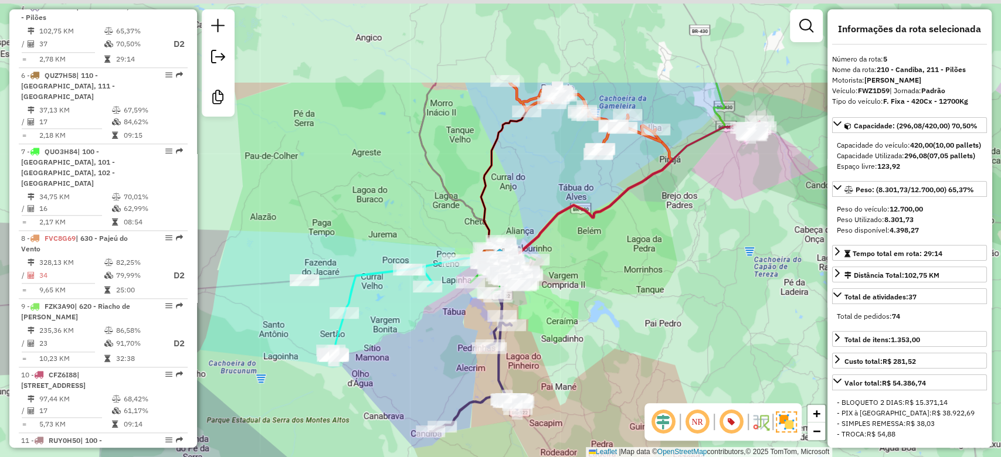
drag, startPoint x: 442, startPoint y: 278, endPoint x: 449, endPoint y: 331, distance: 53.9
click at [449, 331] on div "Janela de atendimento Grade de atendimento Capacidade Transportadoras Veículos …" at bounding box center [500, 228] width 1001 height 457
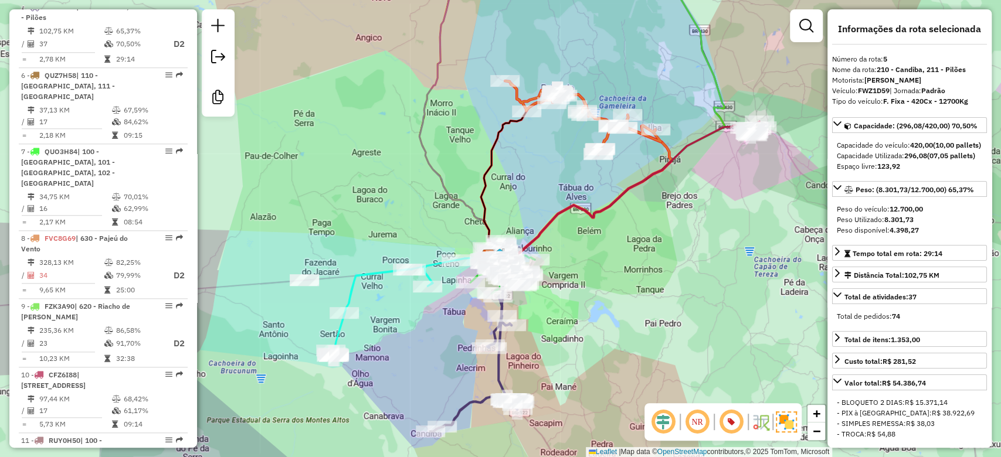
click at [474, 232] on div "Janela de atendimento Grade de atendimento Capacidade Transportadoras Veículos …" at bounding box center [500, 228] width 1001 height 457
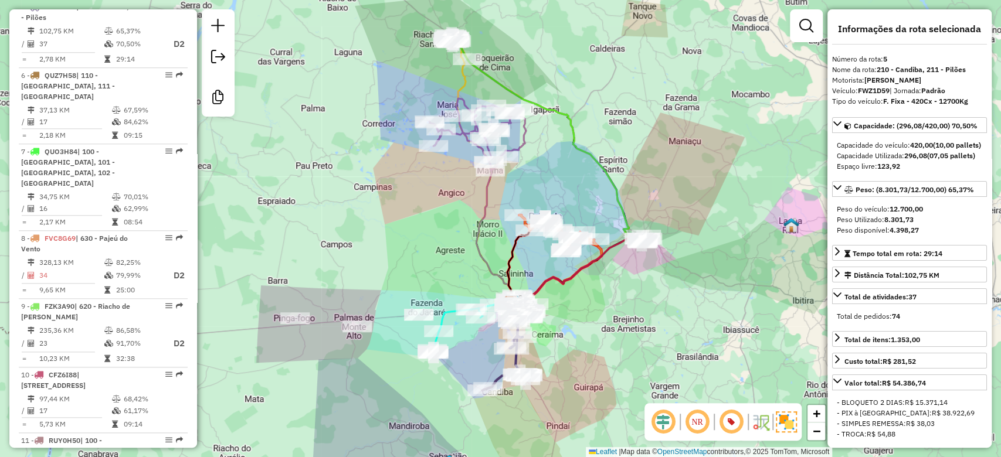
click at [491, 202] on icon at bounding box center [477, 200] width 97 height 202
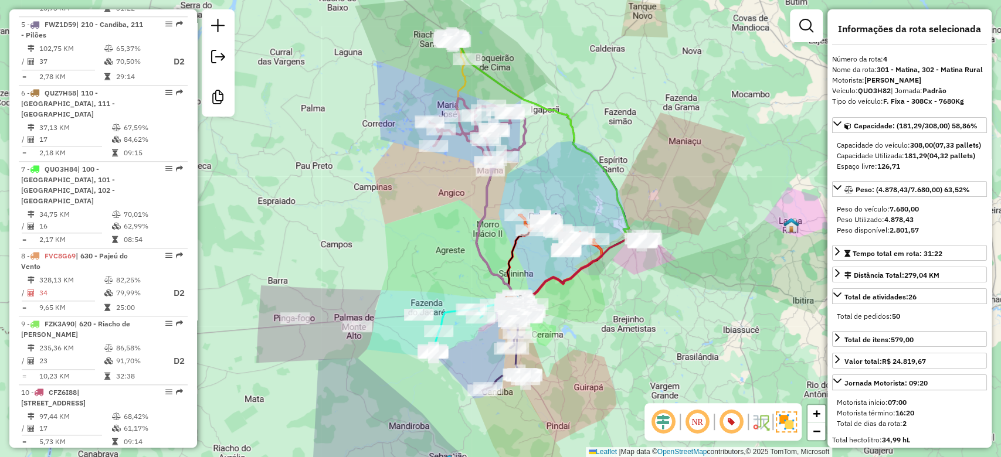
scroll to position [680, 0]
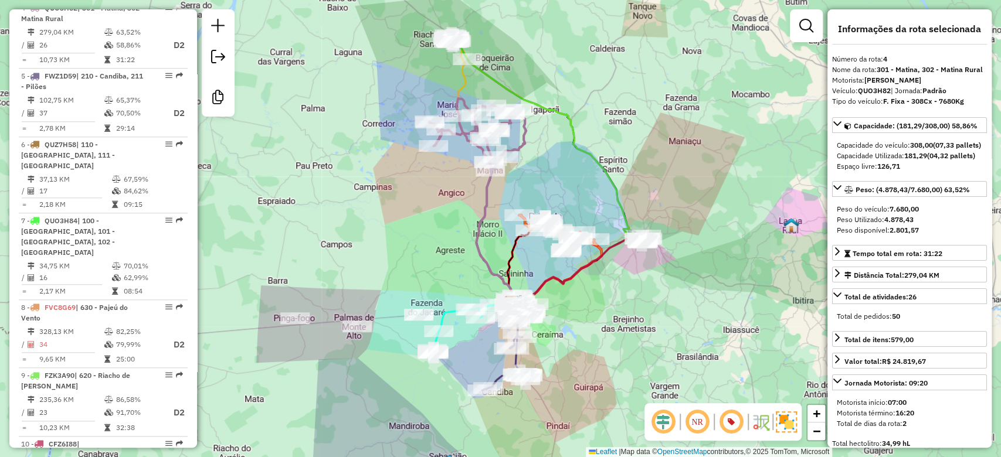
click at [524, 144] on icon at bounding box center [477, 200] width 97 height 202
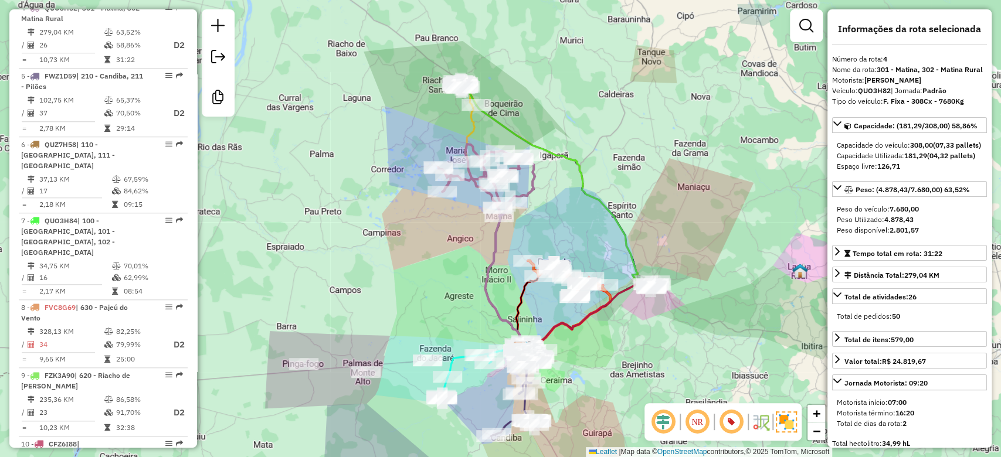
drag, startPoint x: 446, startPoint y: 200, endPoint x: 454, endPoint y: 243, distance: 43.6
click at [454, 243] on div "Janela de atendimento Grade de atendimento Capacidade Transportadoras Veículos …" at bounding box center [500, 228] width 1001 height 457
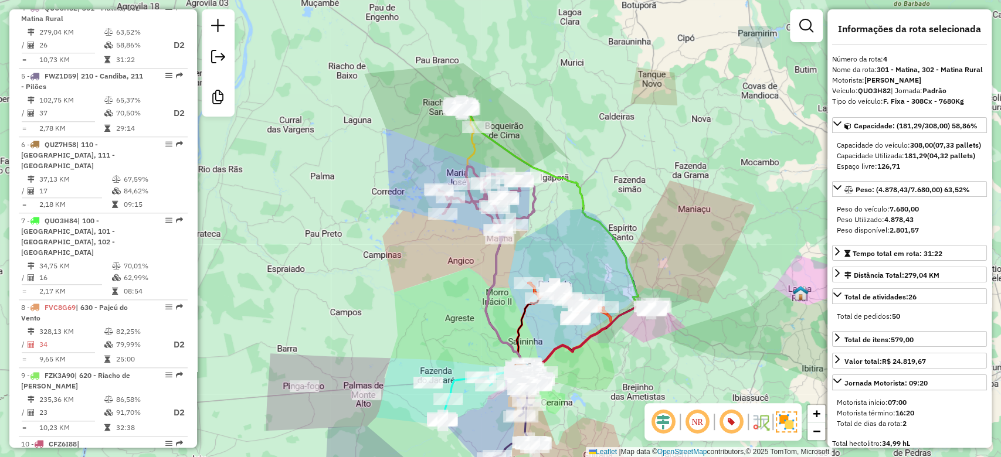
drag, startPoint x: 447, startPoint y: 129, endPoint x: 448, endPoint y: 150, distance: 20.5
click at [448, 150] on div "Janela de atendimento Grade de atendimento Capacidade Transportadoras Veículos …" at bounding box center [500, 228] width 1001 height 457
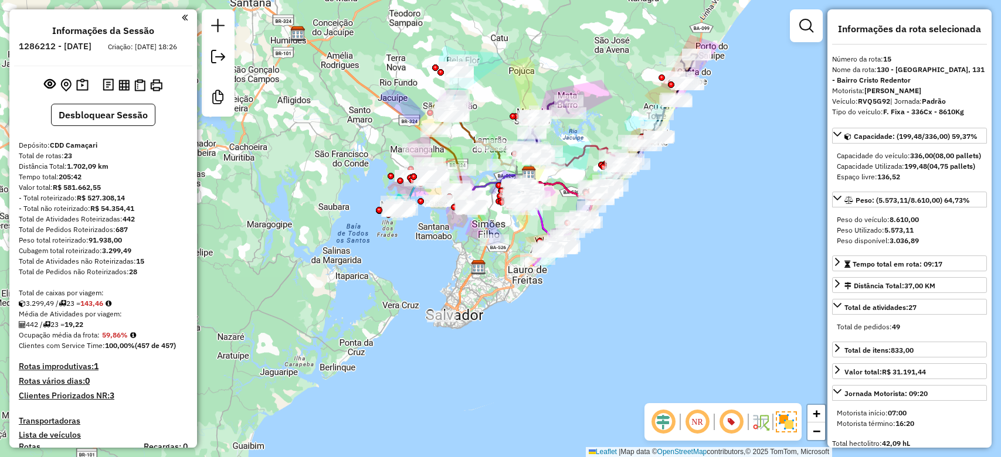
select select "**********"
click at [90, 308] on strong "143,46" at bounding box center [91, 303] width 23 height 9
click at [91, 308] on strong "143,46" at bounding box center [91, 303] width 23 height 9
copy strong "143,46"
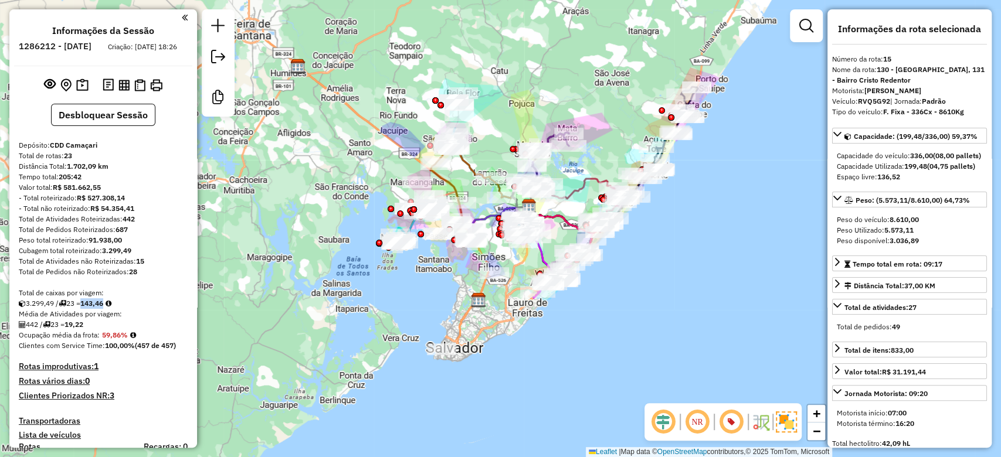
drag, startPoint x: 514, startPoint y: 93, endPoint x: 510, endPoint y: 130, distance: 36.5
click at [514, 121] on div "Janela de atendimento Grade de atendimento Capacidade Transportadoras Veículos …" at bounding box center [500, 228] width 1001 height 457
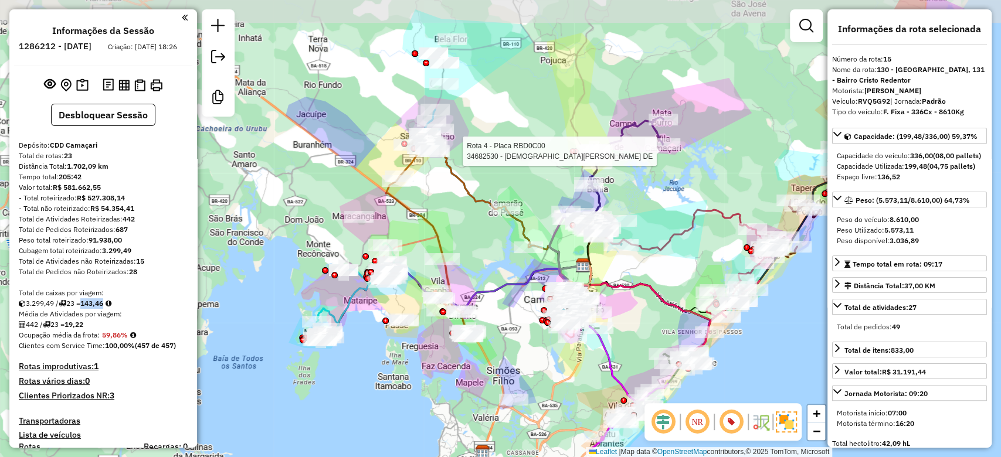
drag, startPoint x: 451, startPoint y: 182, endPoint x: 455, endPoint y: 216, distance: 34.8
click at [455, 216] on div "Rota 4 - Placa RBD0C00 34682530 - CRISTIANA TAVARES DE Janela de atendimento Gr…" at bounding box center [500, 228] width 1001 height 457
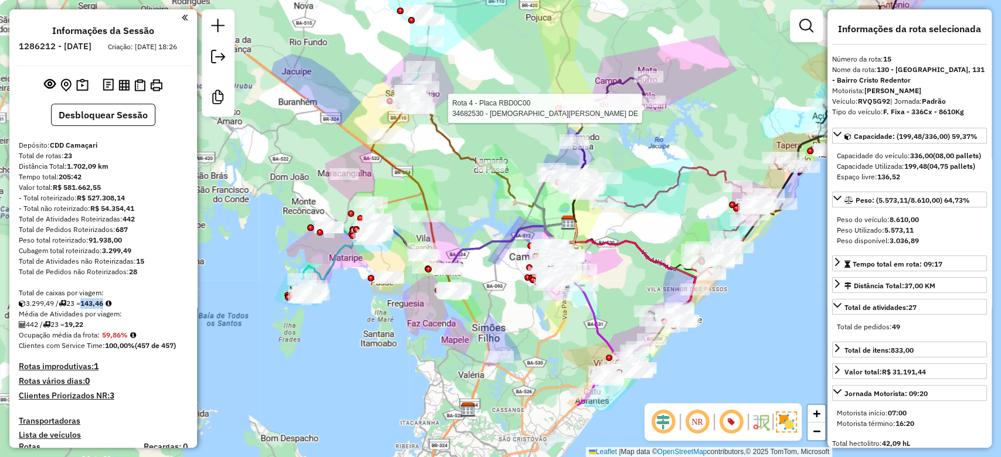
drag, startPoint x: 474, startPoint y: 270, endPoint x: 456, endPoint y: 216, distance: 56.2
click at [456, 216] on div "Rota 4 - Placa RBD0C00 34682530 - CRISTIANA TAVARES DE Janela de atendimento Gr…" at bounding box center [500, 228] width 1001 height 457
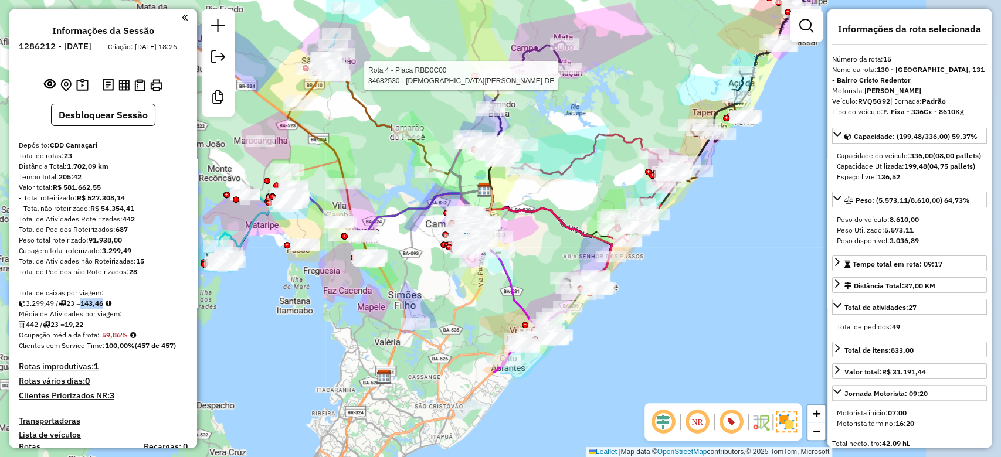
drag, startPoint x: 676, startPoint y: 230, endPoint x: 589, endPoint y: 209, distance: 89.3
click at [590, 209] on div "Rota 4 - Placa RBD0C00 34682530 - CRISTIANA TAVARES DE Janela de atendimento Gr…" at bounding box center [500, 228] width 1001 height 457
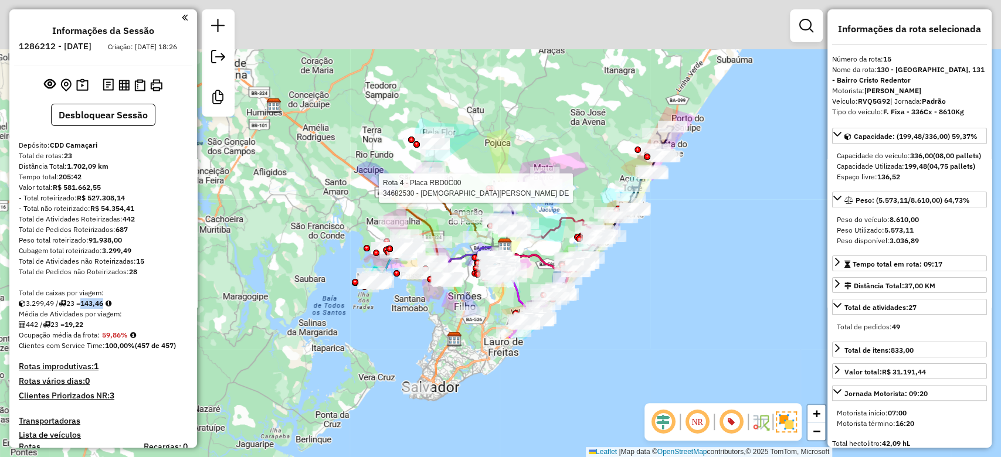
drag, startPoint x: 602, startPoint y: 168, endPoint x: 577, endPoint y: 204, distance: 43.8
click at [578, 204] on div "Rota 4 - Placa RBD0C00 34682530 - CRISTIANA TAVARES DE Janela de atendimento Gr…" at bounding box center [500, 228] width 1001 height 457
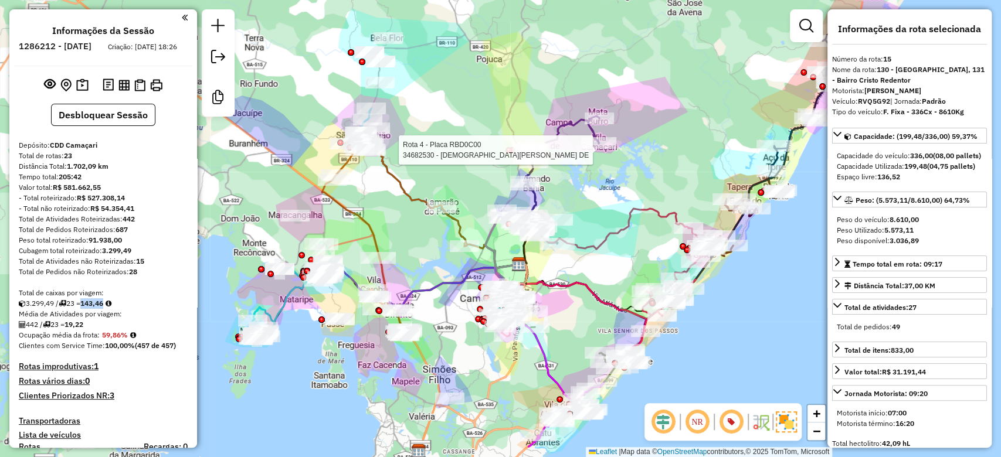
drag, startPoint x: 559, startPoint y: 287, endPoint x: 586, endPoint y: 242, distance: 52.4
click at [566, 274] on icon at bounding box center [582, 307] width 127 height 89
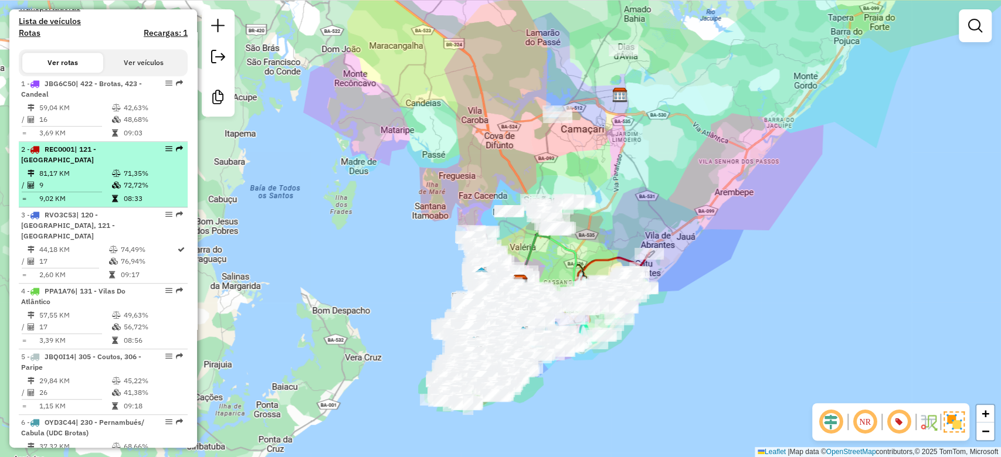
scroll to position [423, 0]
click at [123, 167] on div "2 - REC0001 | 121 - Jardim das Margaridas" at bounding box center [83, 155] width 124 height 21
select select "**********"
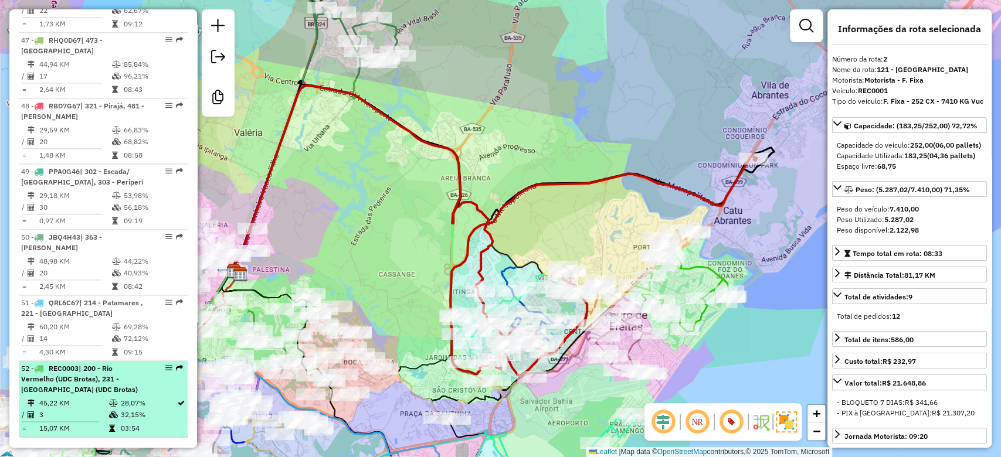
scroll to position [4006, 0]
click at [114, 400] on icon at bounding box center [112, 403] width 9 height 7
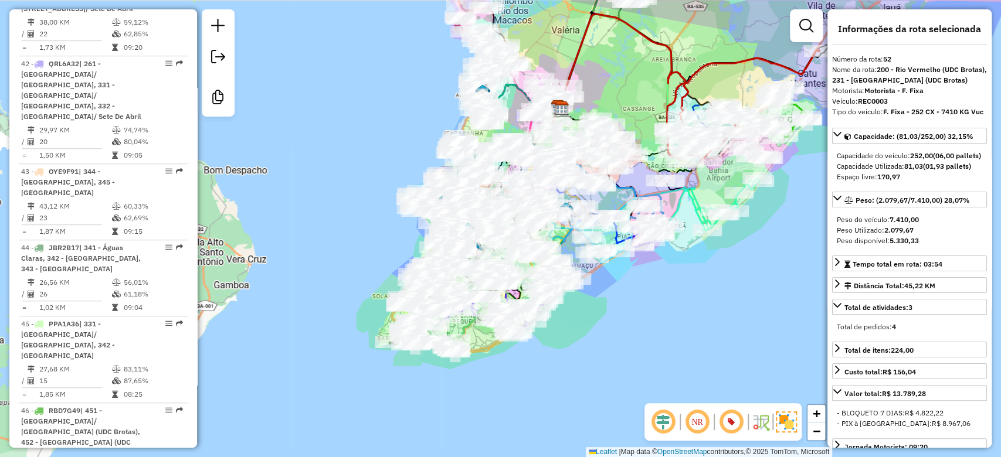
scroll to position [4068, 0]
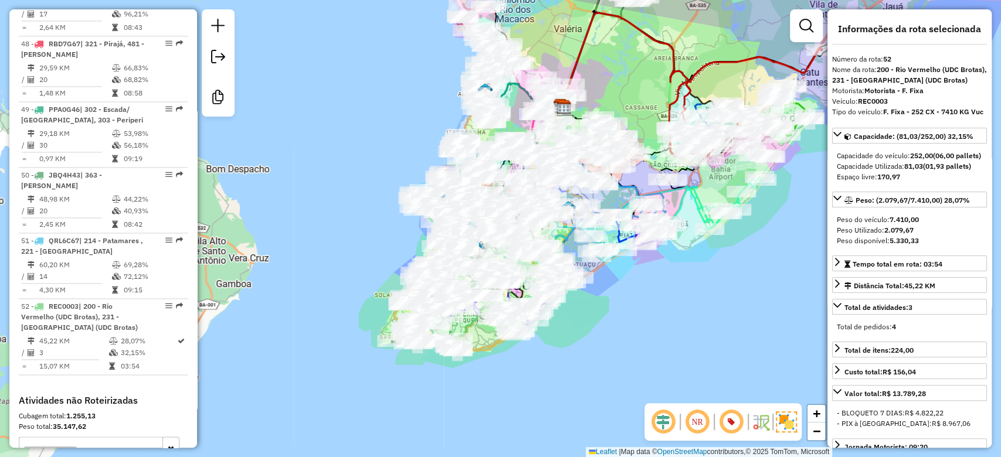
click at [396, 215] on div "Janela de atendimento Grade de atendimento Capacidade Transportadoras Veículos …" at bounding box center [500, 228] width 1001 height 457
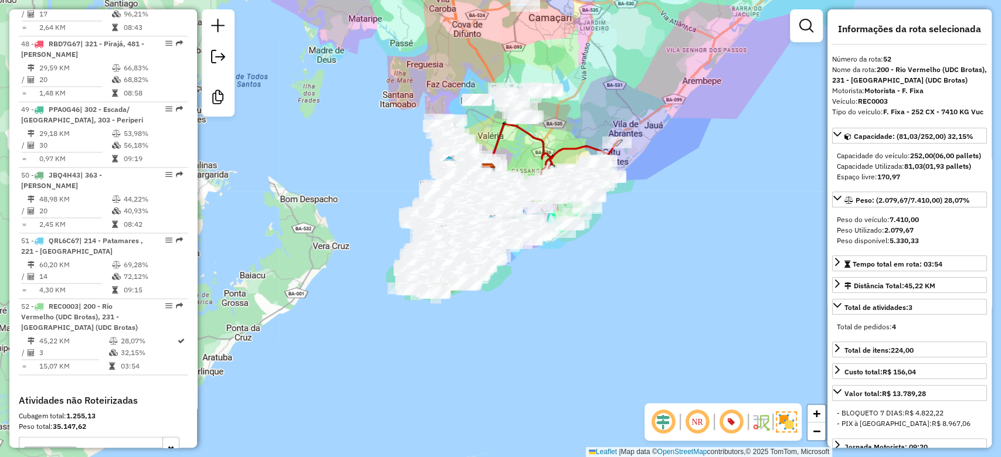
drag, startPoint x: 373, startPoint y: 180, endPoint x: 380, endPoint y: 211, distance: 31.3
click at [380, 211] on div "Janela de atendimento Grade de atendimento Capacidade Transportadoras Veículos …" at bounding box center [500, 228] width 1001 height 457
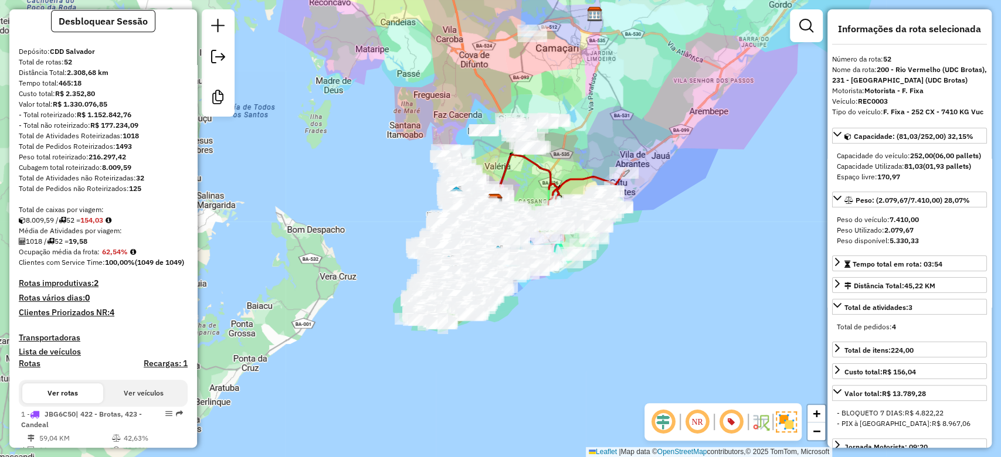
scroll to position [0, 0]
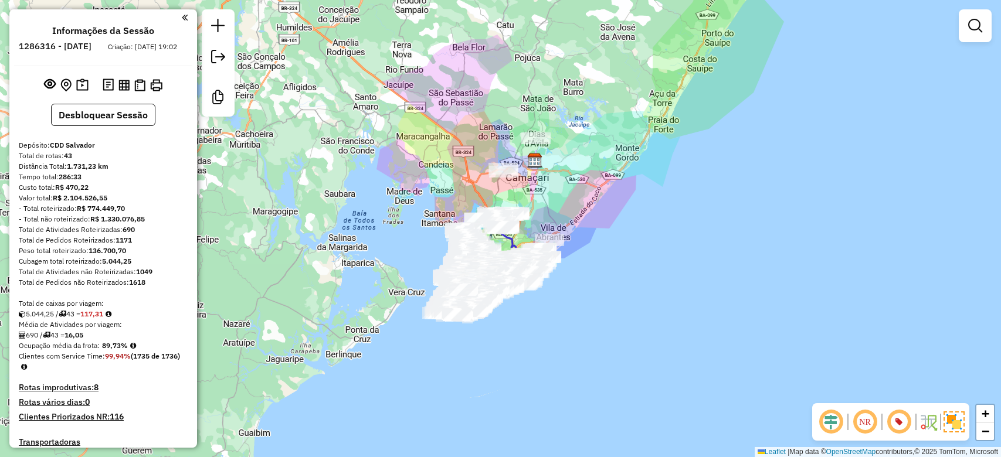
click at [410, 162] on div "Janela de atendimento Grade de atendimento Capacidade Transportadoras Veículos …" at bounding box center [500, 228] width 1001 height 457
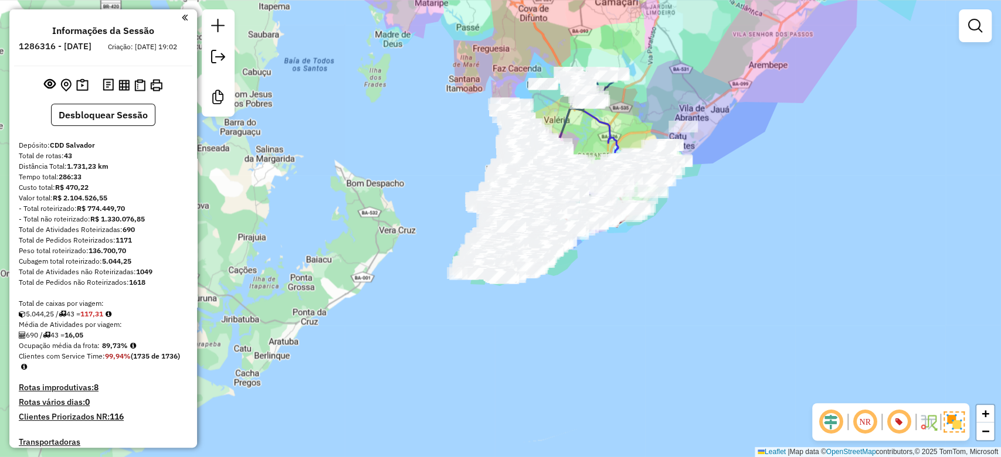
scroll to position [260, 0]
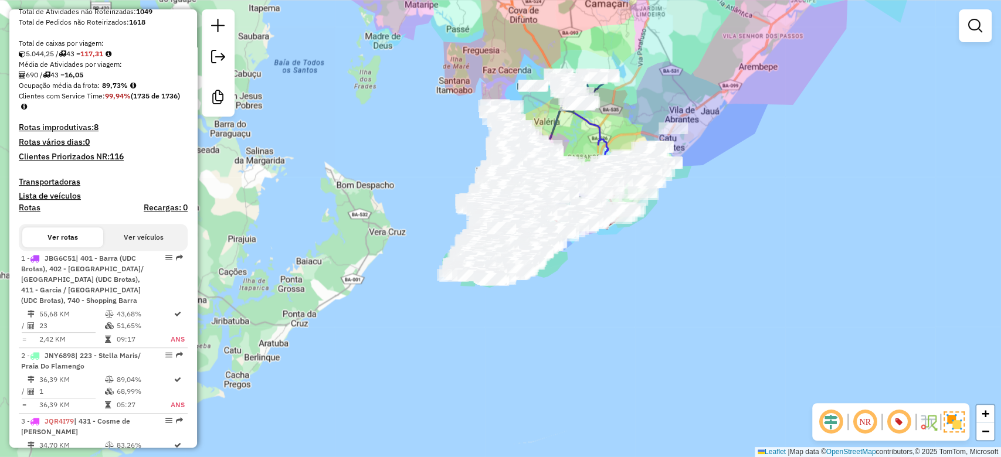
drag, startPoint x: 471, startPoint y: 174, endPoint x: 441, endPoint y: 184, distance: 31.5
click at [441, 184] on div "Janela de atendimento Grade de atendimento Capacidade Transportadoras Veículos …" at bounding box center [500, 228] width 1001 height 457
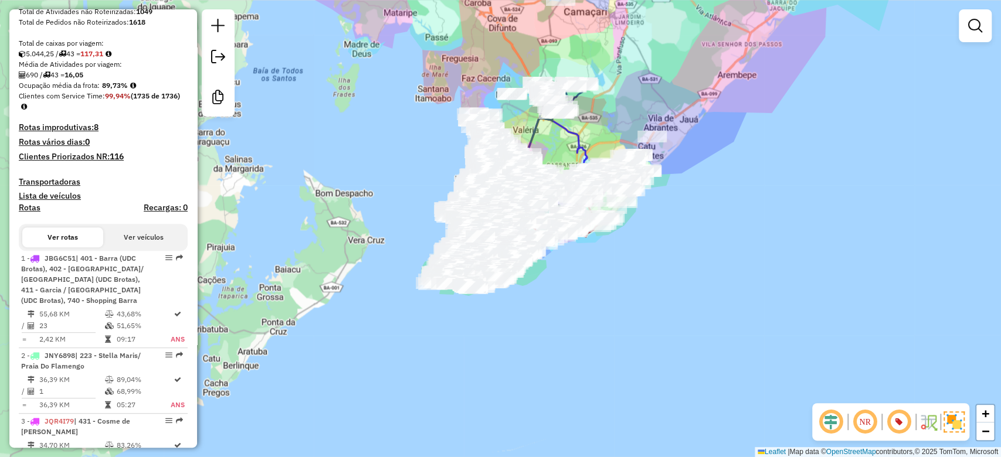
click at [864, 421] on em at bounding box center [865, 422] width 28 height 28
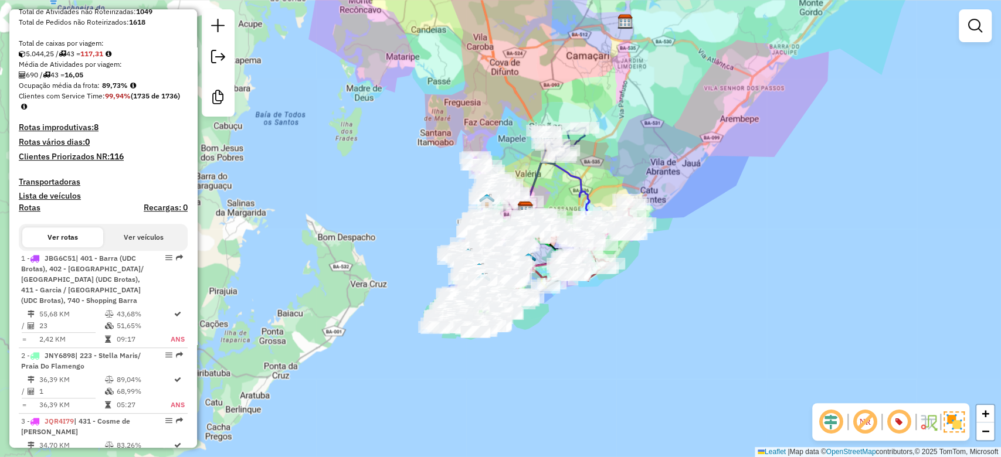
click at [585, 315] on div "Janela de atendimento Grade de atendimento Capacidade Transportadoras Veículos …" at bounding box center [500, 228] width 1001 height 457
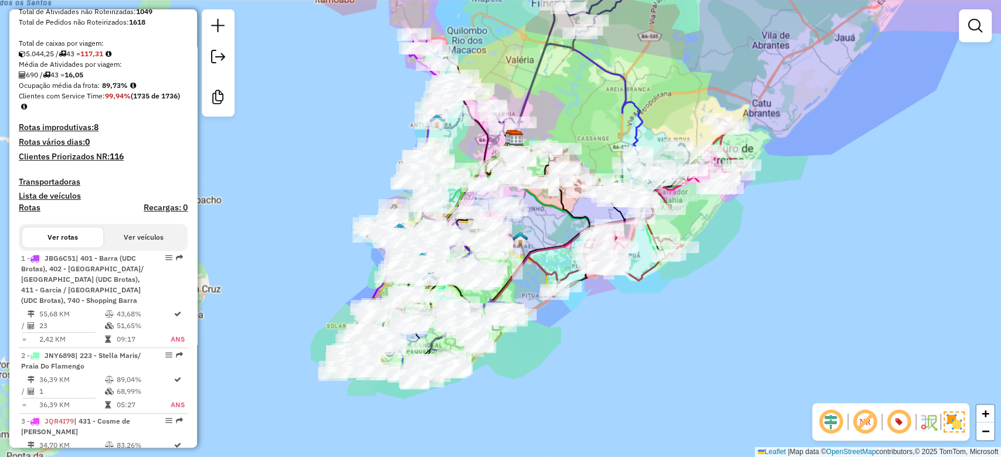
drag, startPoint x: 521, startPoint y: 231, endPoint x: 536, endPoint y: 231, distance: 14.7
click at [528, 232] on img at bounding box center [519, 239] width 15 height 15
